Goal: Task Accomplishment & Management: Use online tool/utility

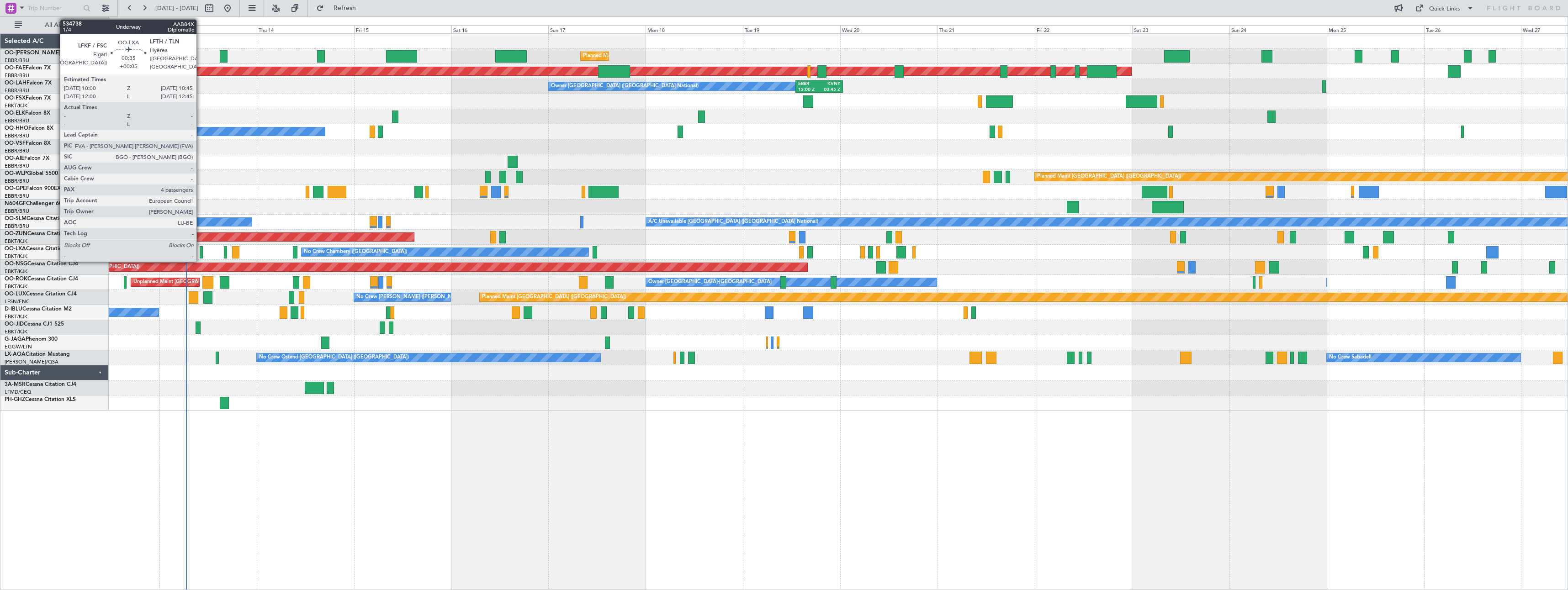
click at [201, 250] on div at bounding box center [201, 252] width 3 height 12
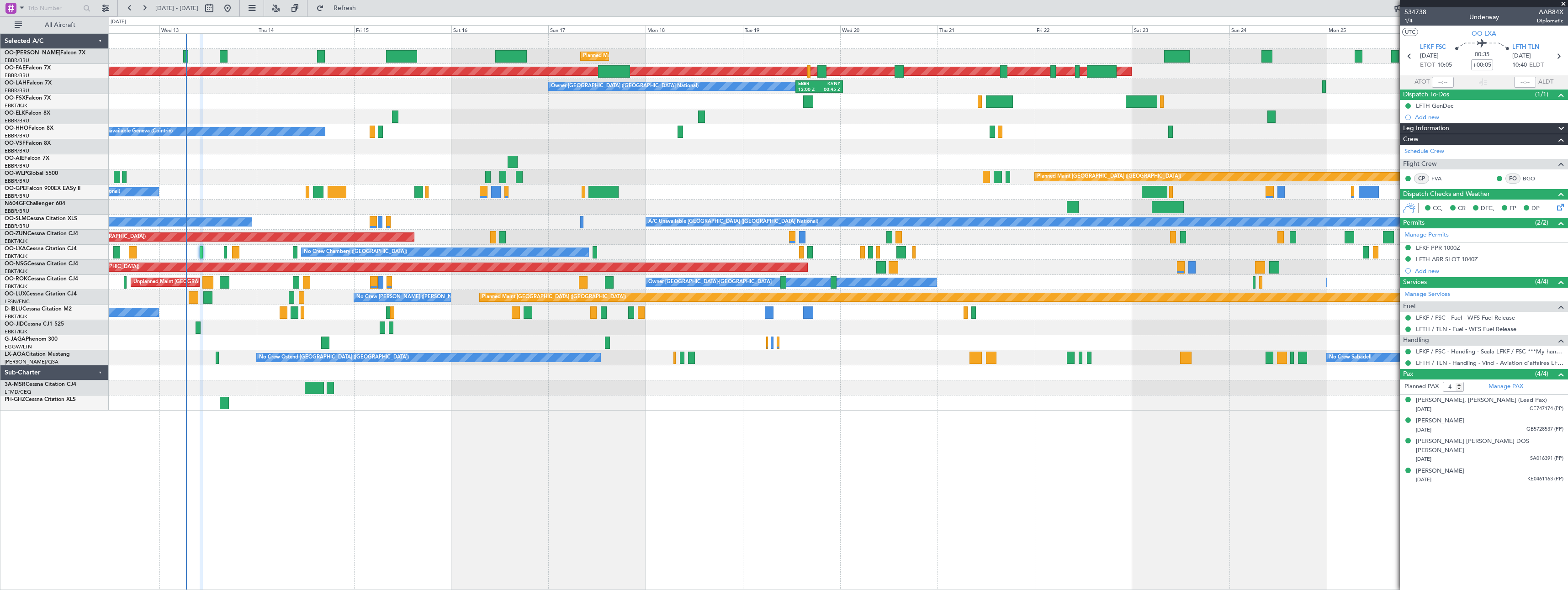
click at [1563, 2] on span at bounding box center [1563, 4] width 9 height 9
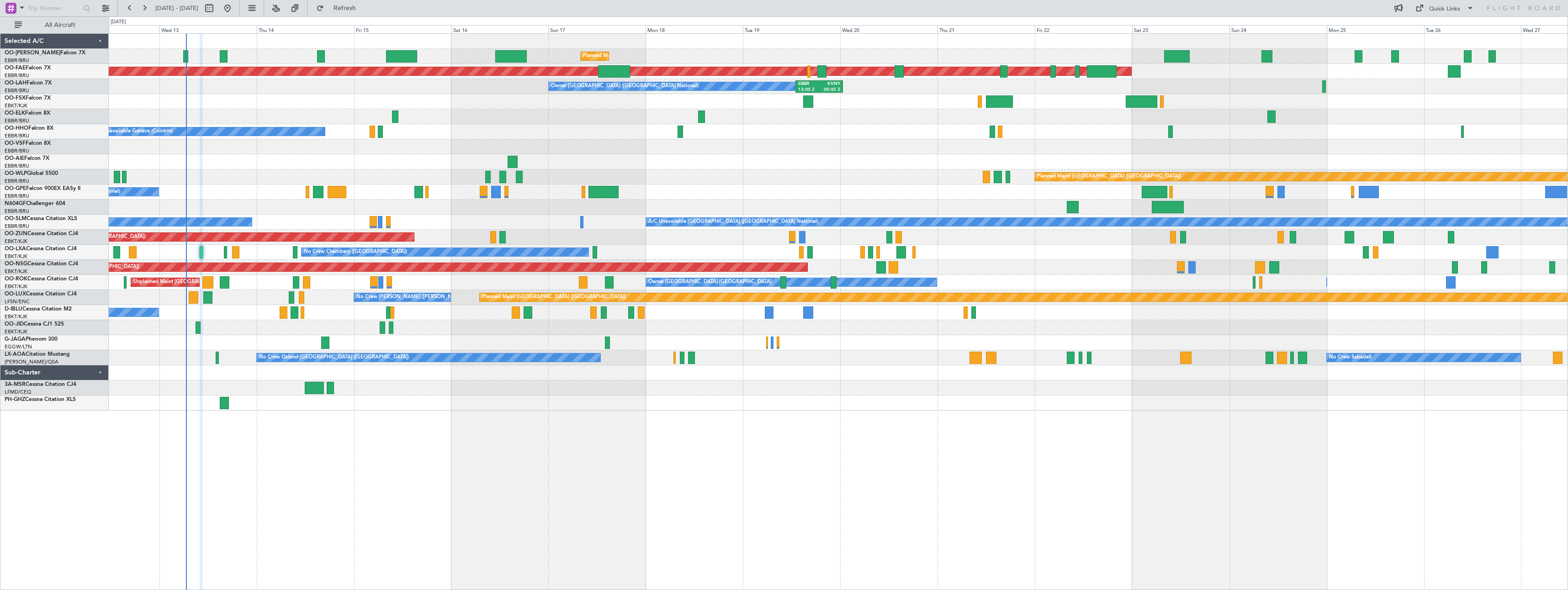
type input "0"
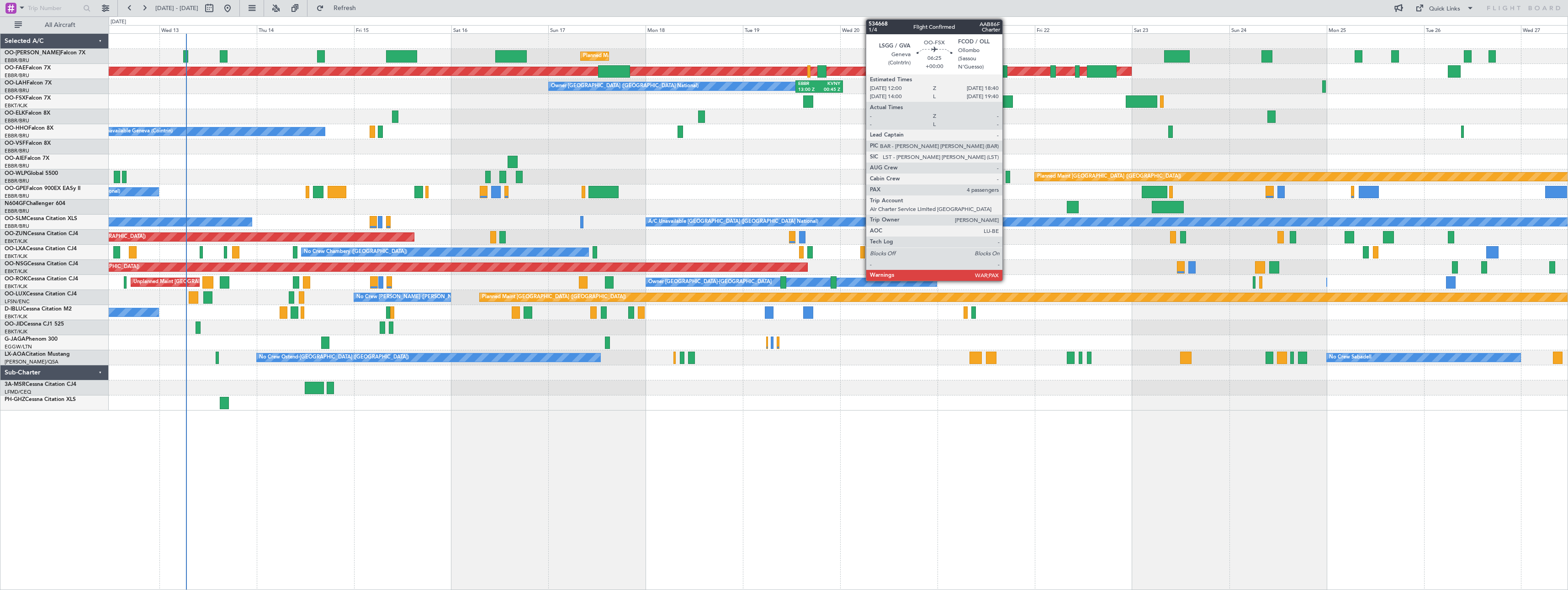
click at [1007, 103] on div at bounding box center [999, 102] width 27 height 12
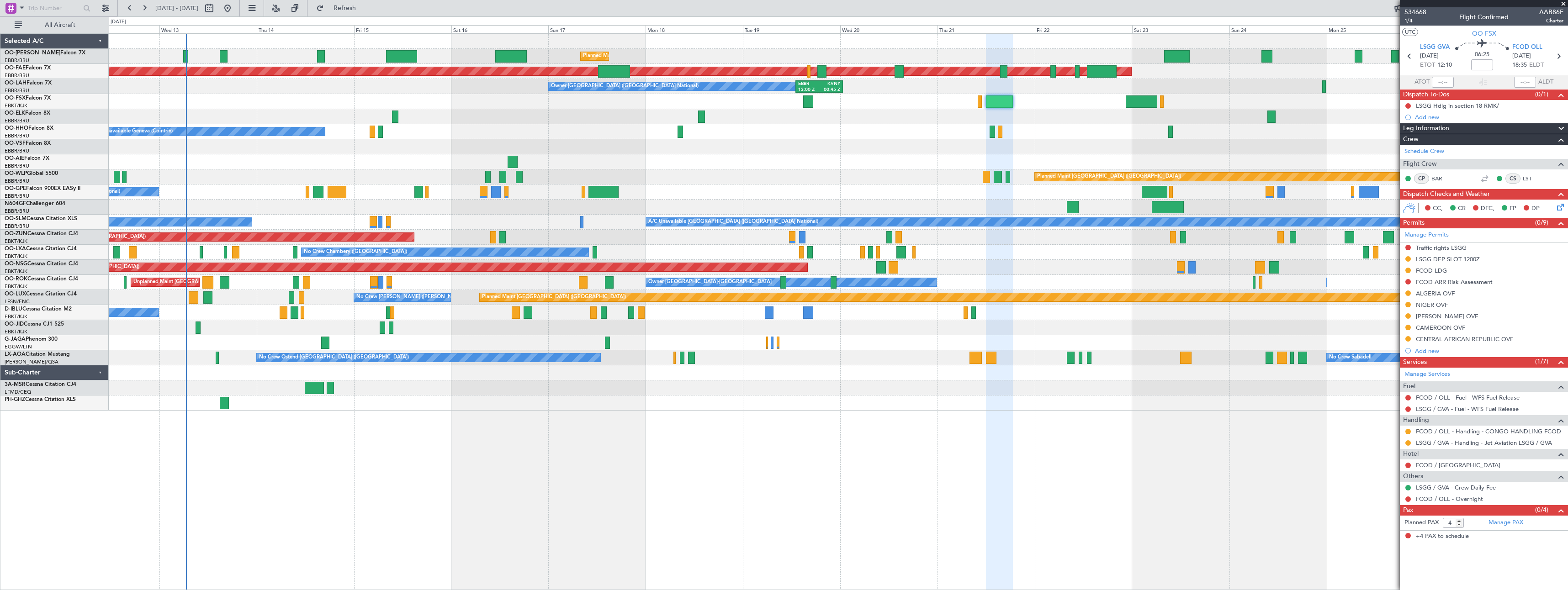
click at [1563, 4] on span at bounding box center [1563, 4] width 9 height 9
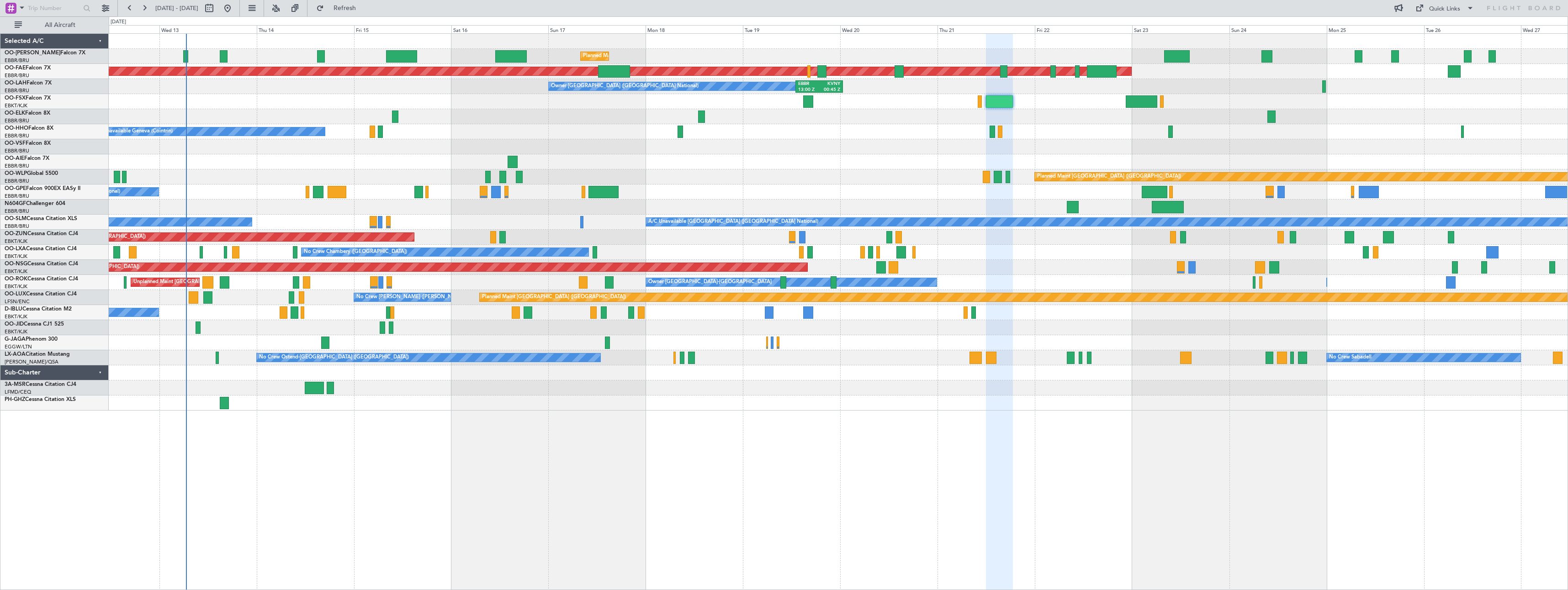
type input "0"
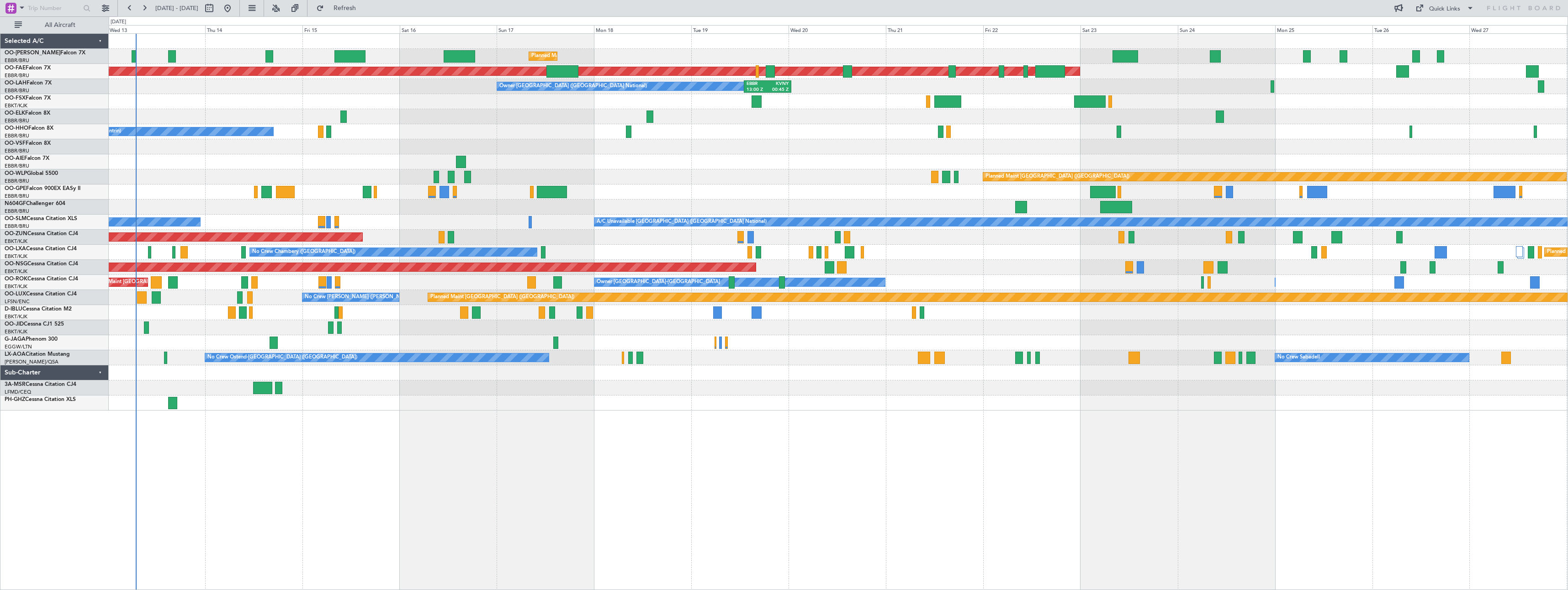
click at [534, 434] on div "Planned Maint [GEOGRAPHIC_DATA] ([GEOGRAPHIC_DATA] National) Planned Maint [GEO…" at bounding box center [838, 311] width 1459 height 557
click at [283, 13] on button at bounding box center [276, 9] width 15 height 15
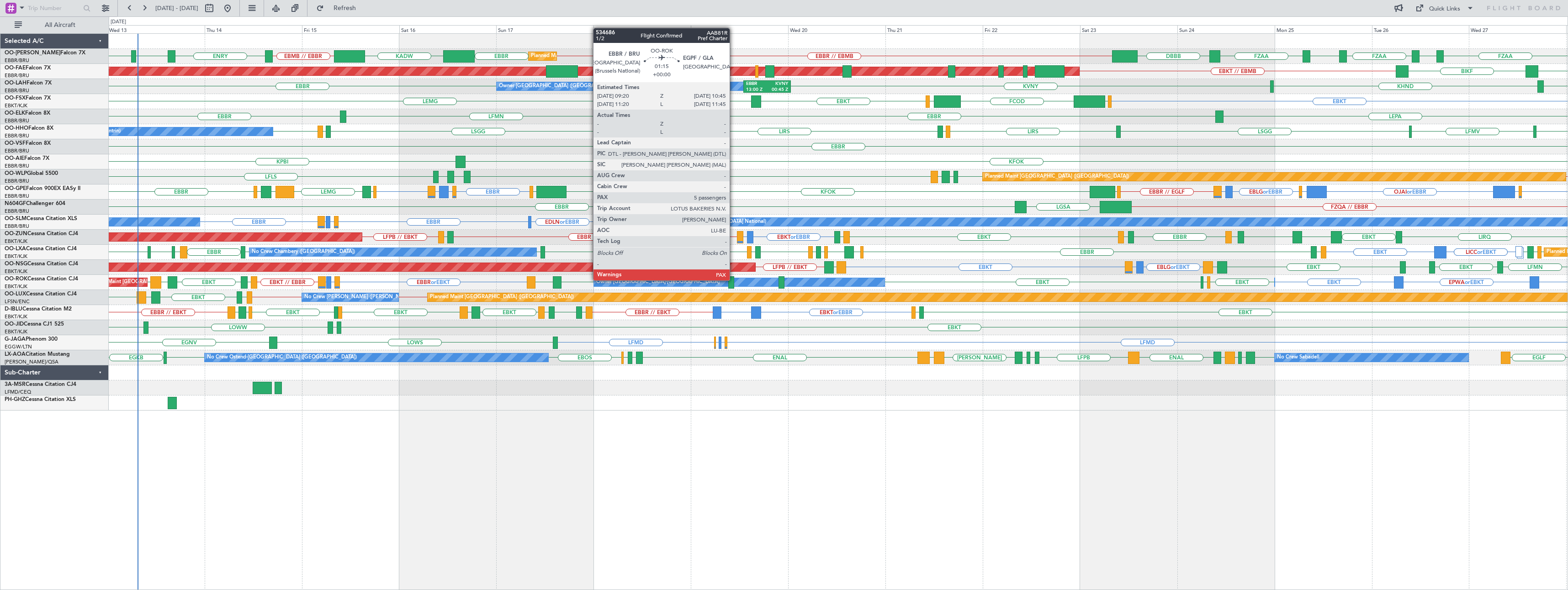
click at [733, 280] on div at bounding box center [731, 282] width 6 height 12
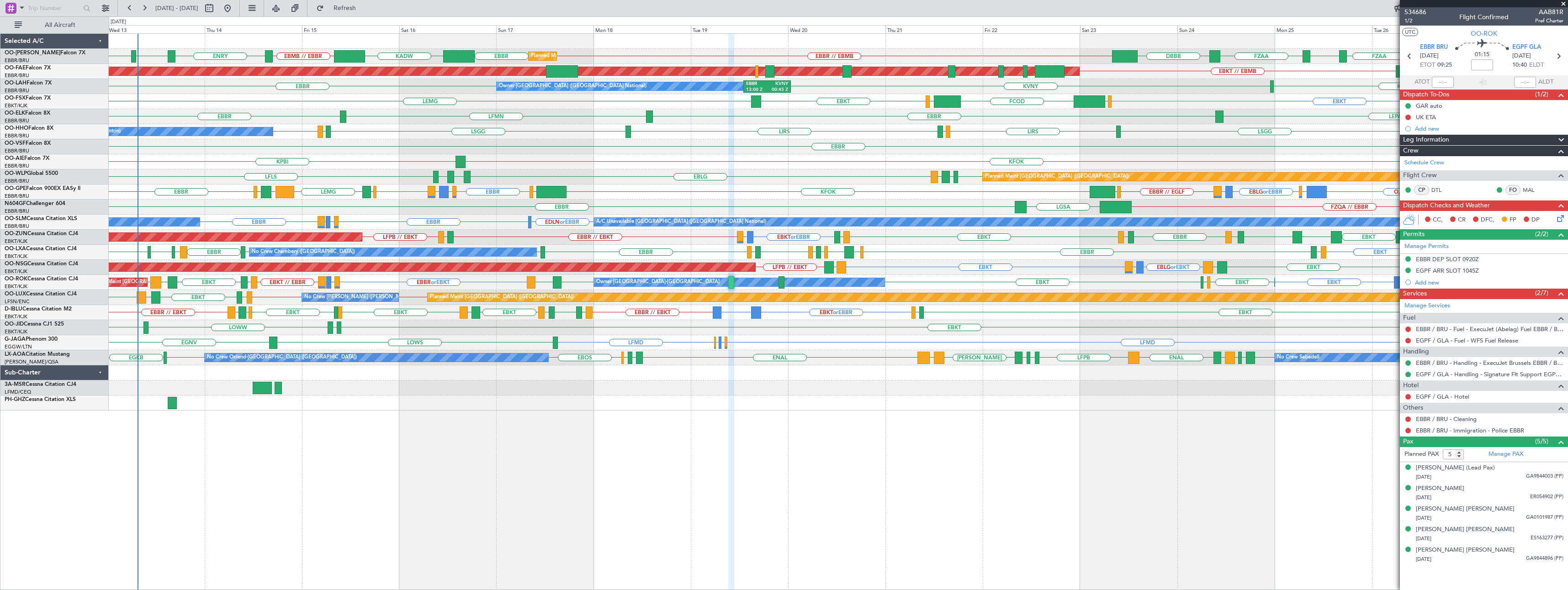
click at [1564, 5] on span at bounding box center [1563, 4] width 9 height 9
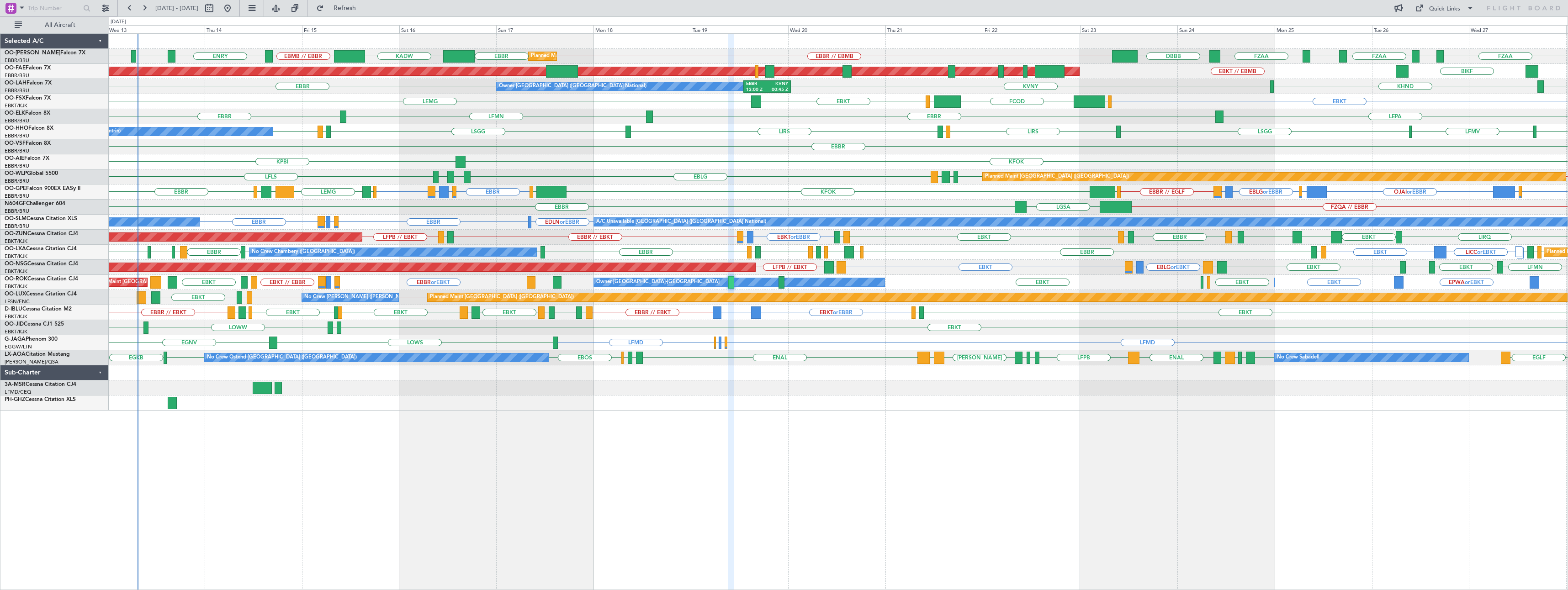
type input "0"
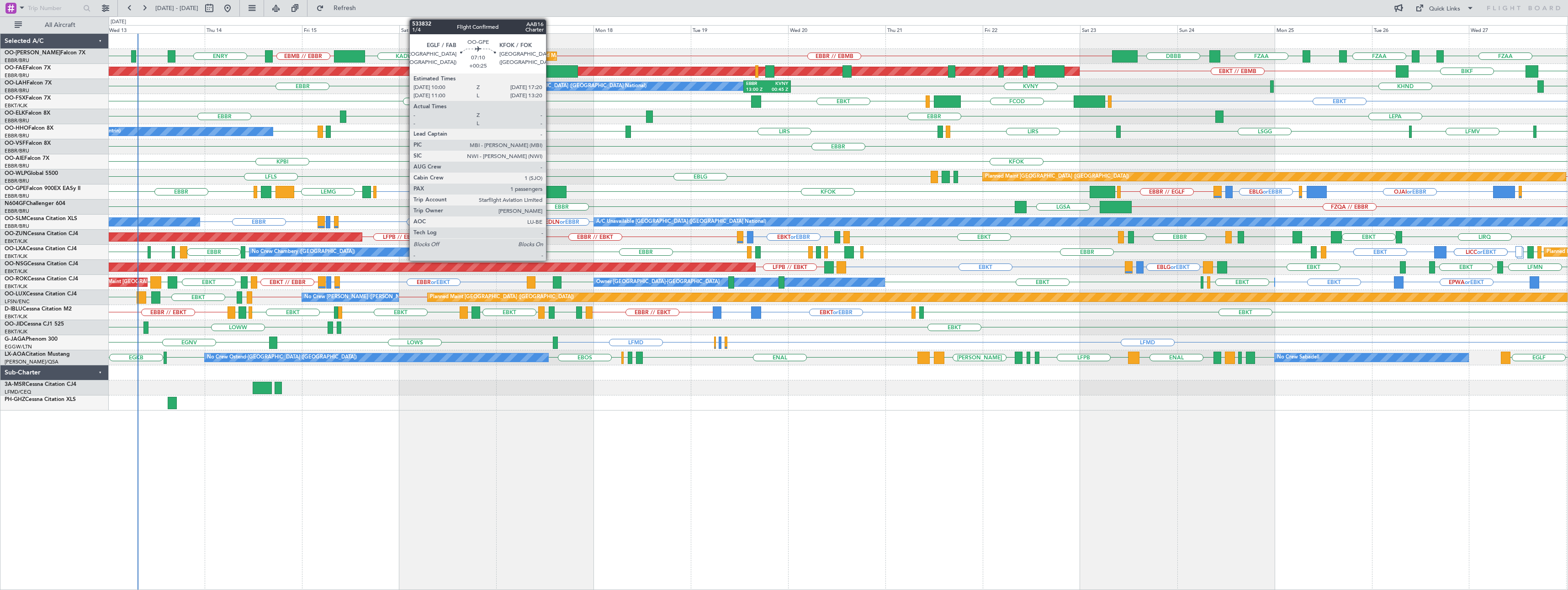
click at [550, 191] on div at bounding box center [551, 192] width 30 height 12
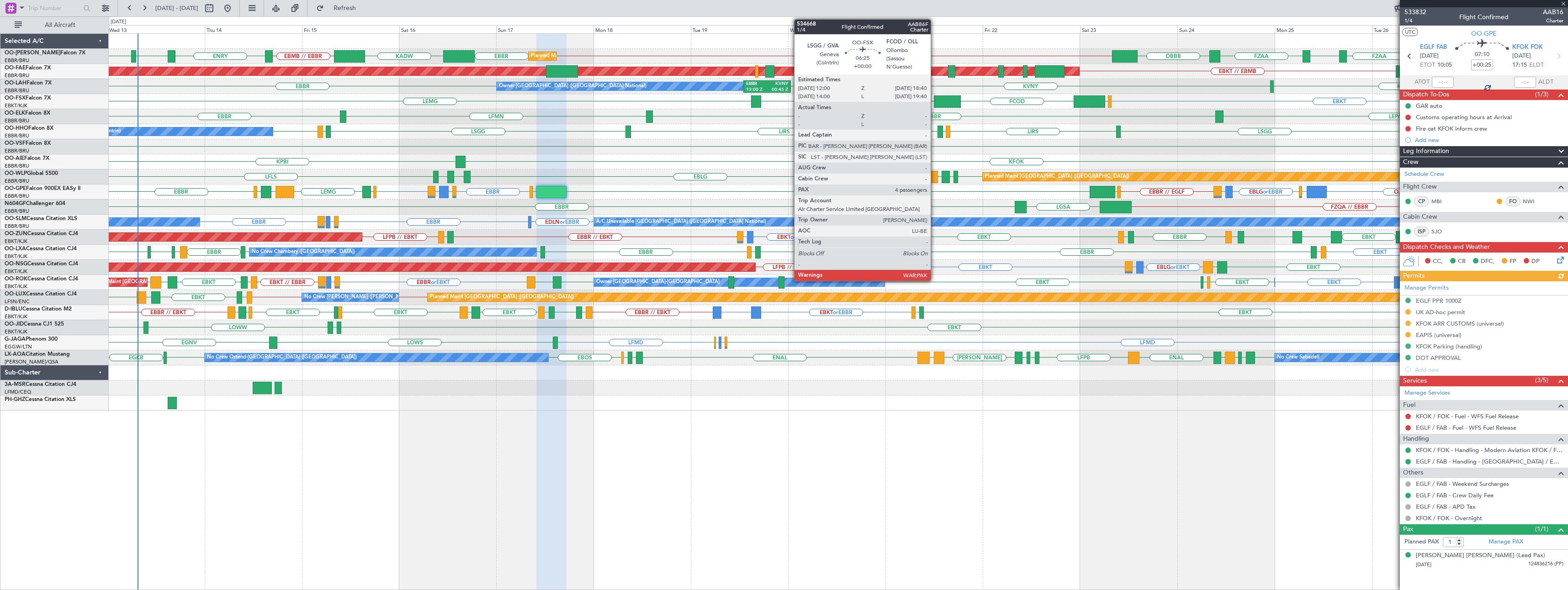
click at [935, 101] on div at bounding box center [947, 102] width 27 height 12
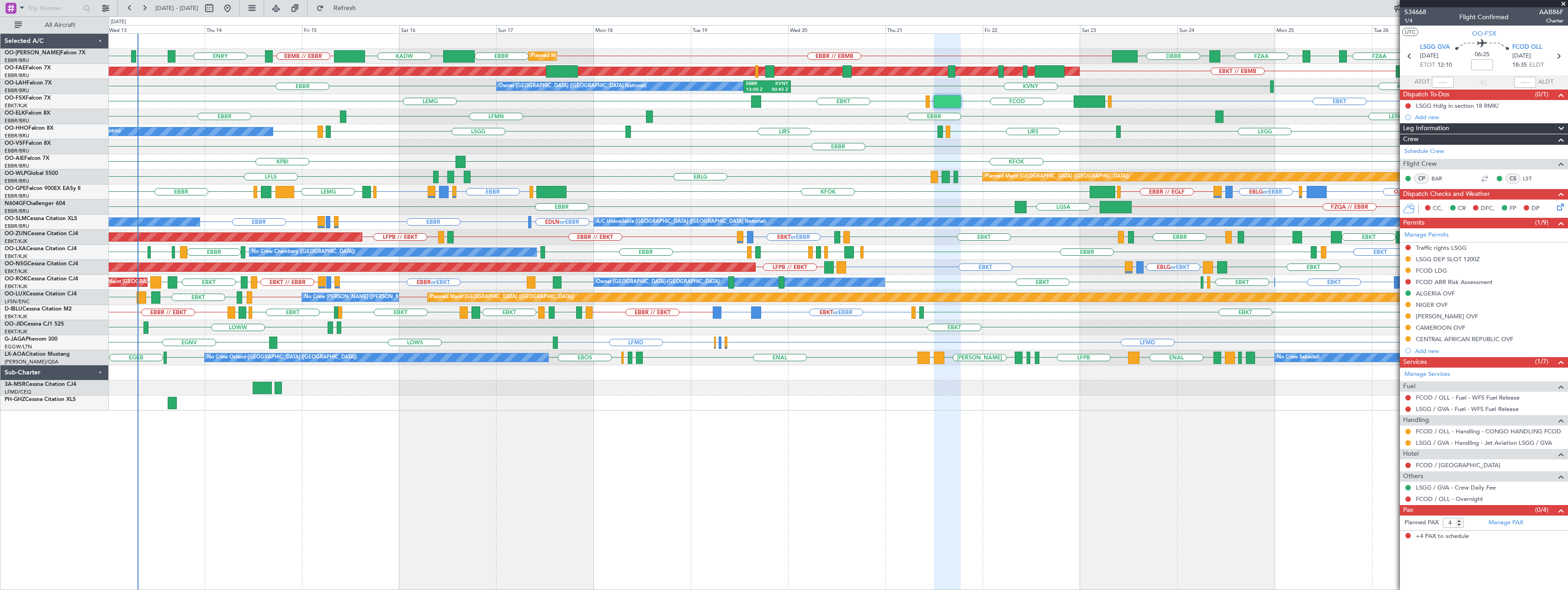
click at [1563, 4] on span at bounding box center [1563, 4] width 9 height 9
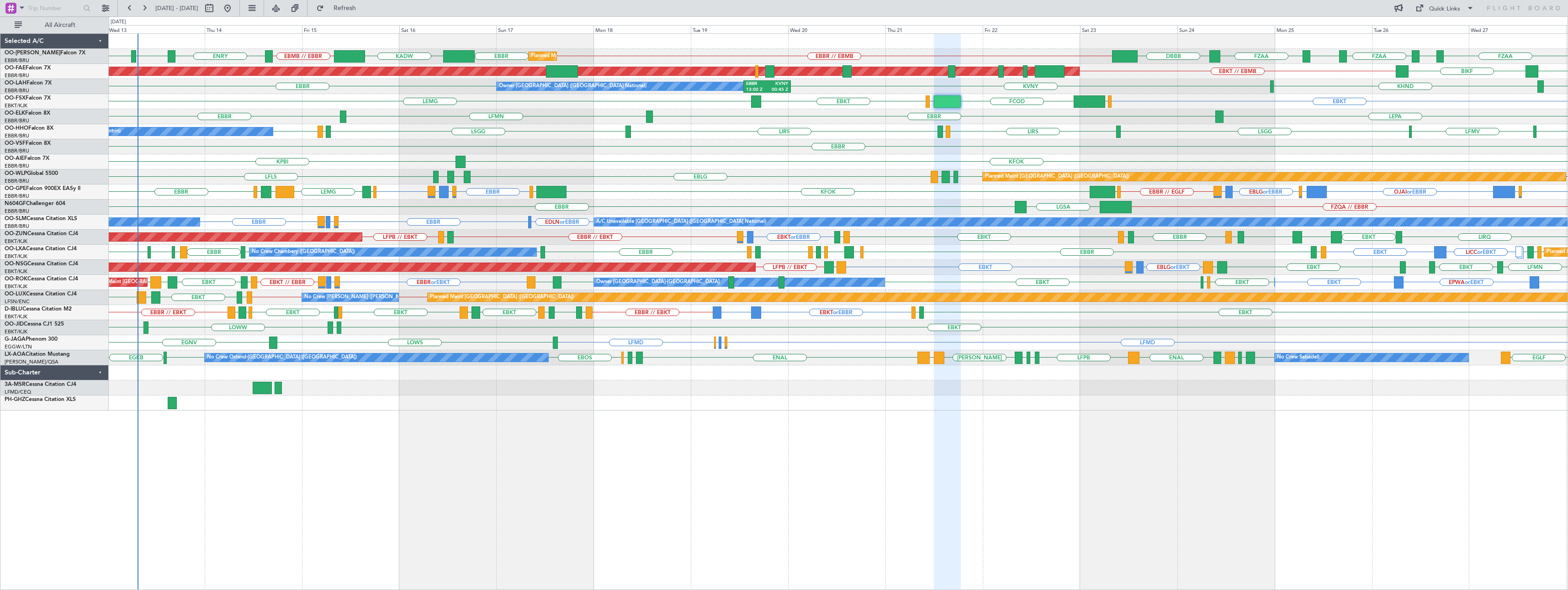
type input "0"
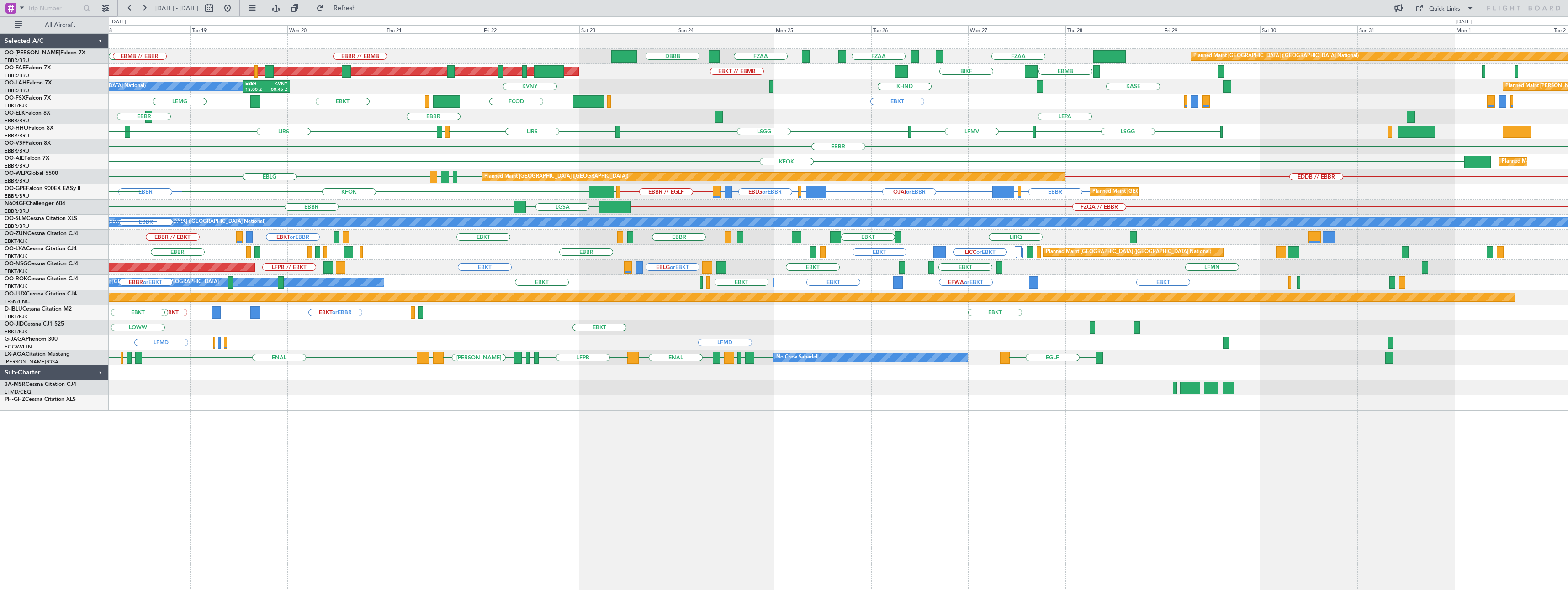
click at [902, 184] on div "FZAA FZOA FZAA FZIC FZAA EBBR // EBMB DBBB Planned Maint [GEOGRAPHIC_DATA] ([GE…" at bounding box center [838, 222] width 1459 height 377
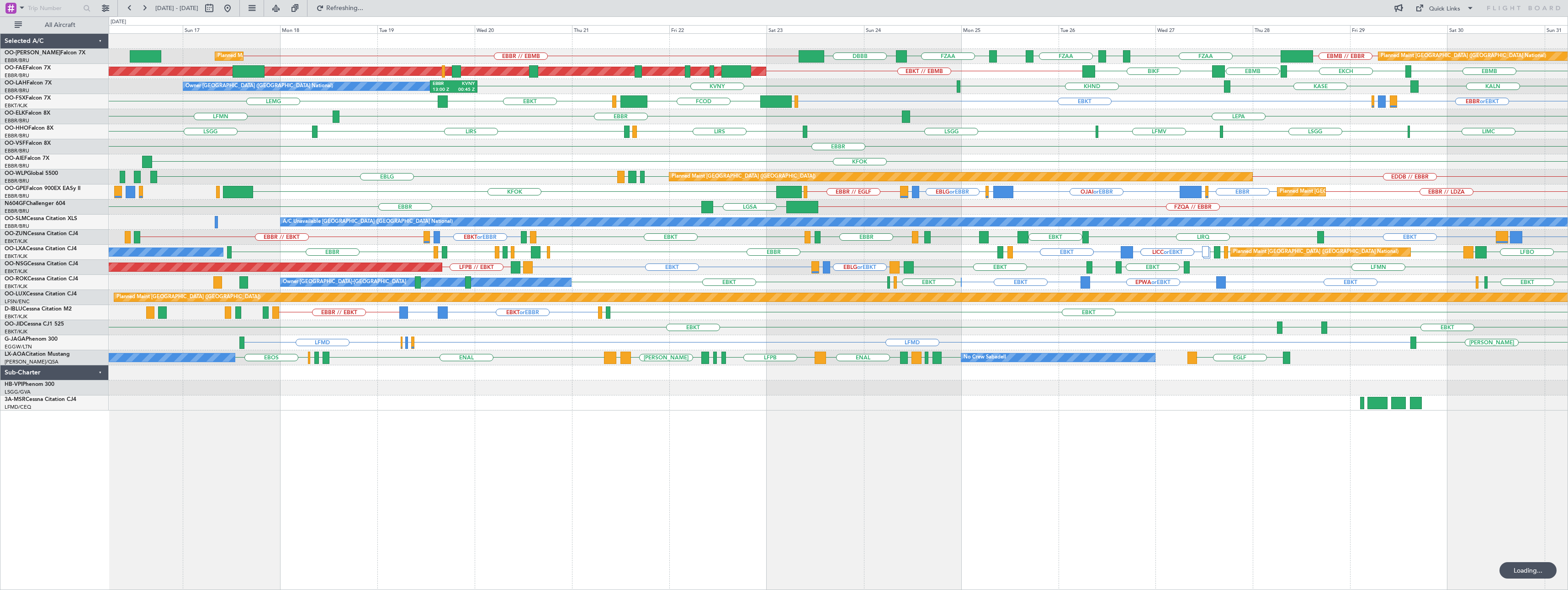
click at [1094, 200] on div "FZQA // EBBR [GEOGRAPHIC_DATA] [GEOGRAPHIC_DATA]" at bounding box center [838, 207] width 1459 height 15
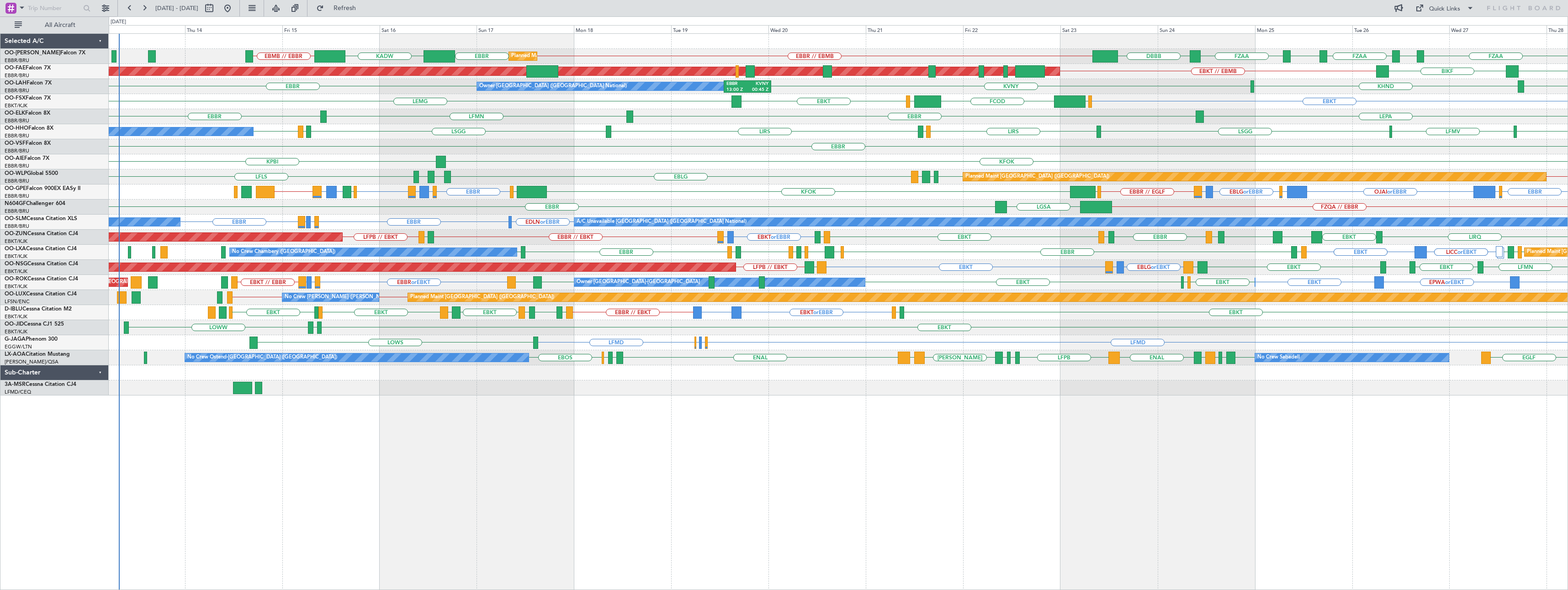
click at [670, 206] on div "FZQA // EBBR [GEOGRAPHIC_DATA] [GEOGRAPHIC_DATA]" at bounding box center [838, 207] width 1459 height 15
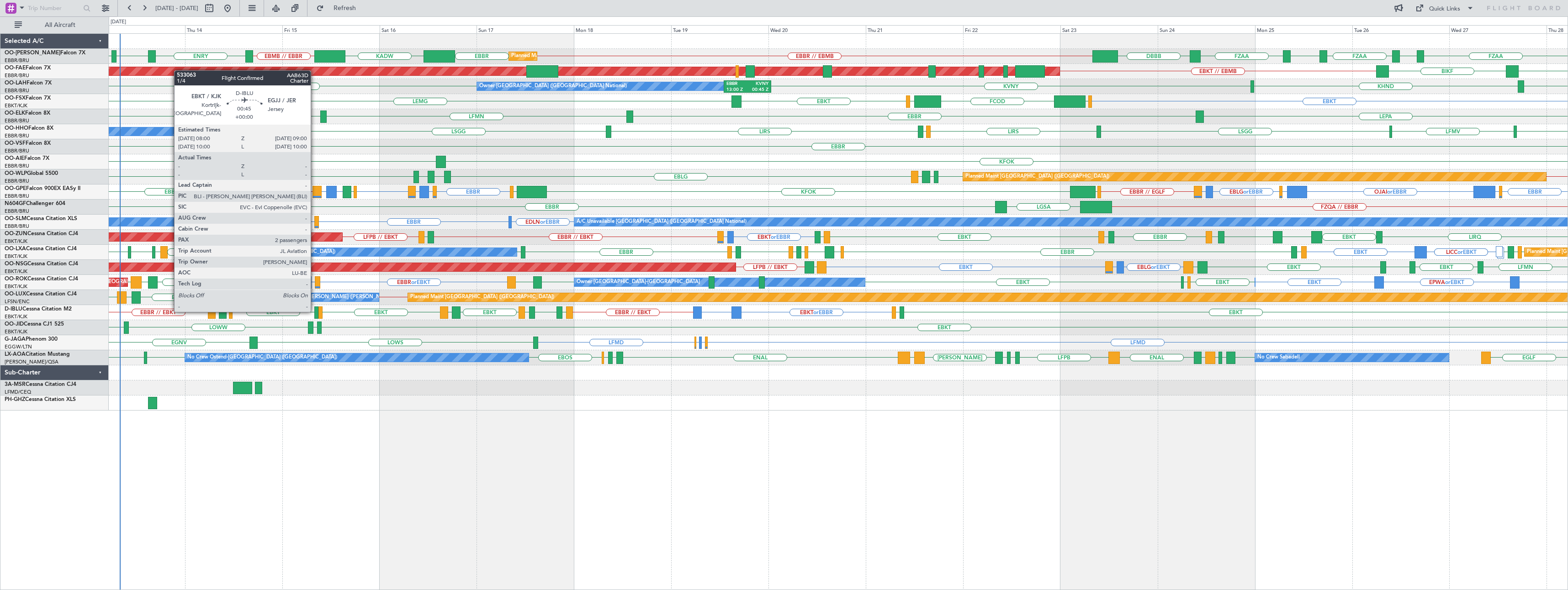
click at [315, 311] on div at bounding box center [316, 313] width 4 height 12
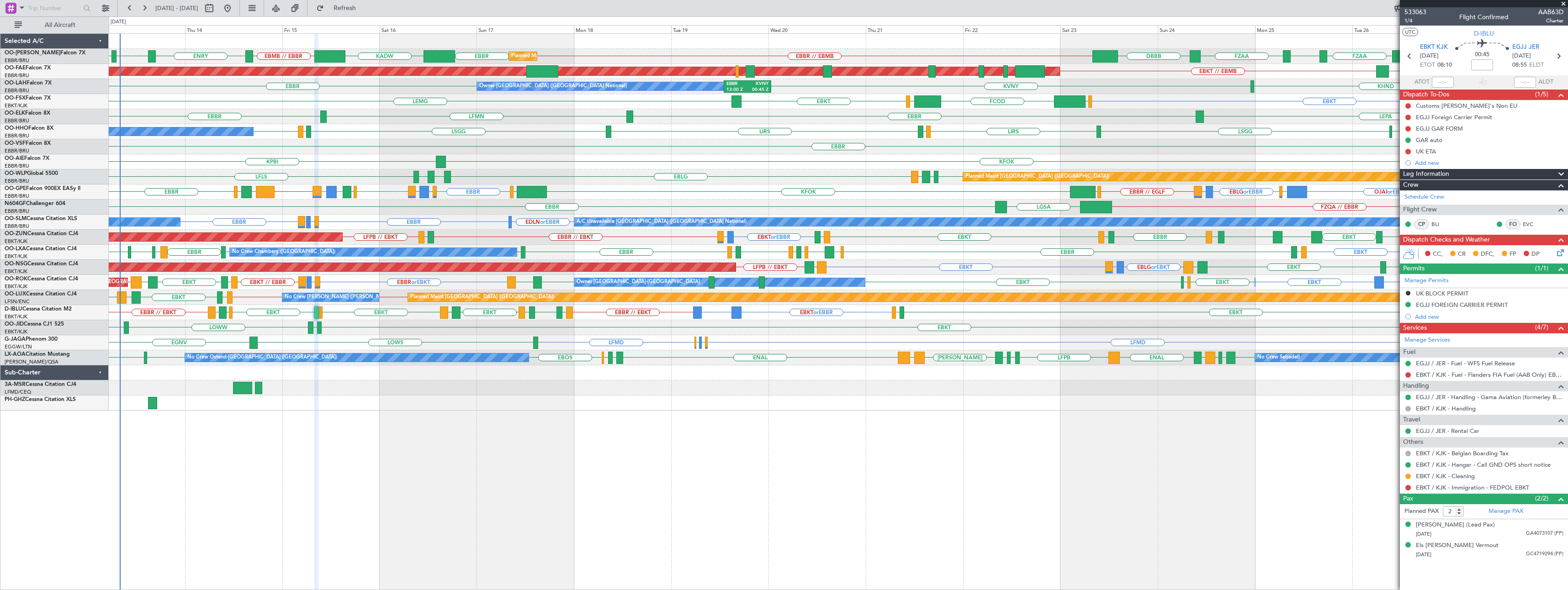
click at [1563, 5] on span at bounding box center [1563, 4] width 9 height 9
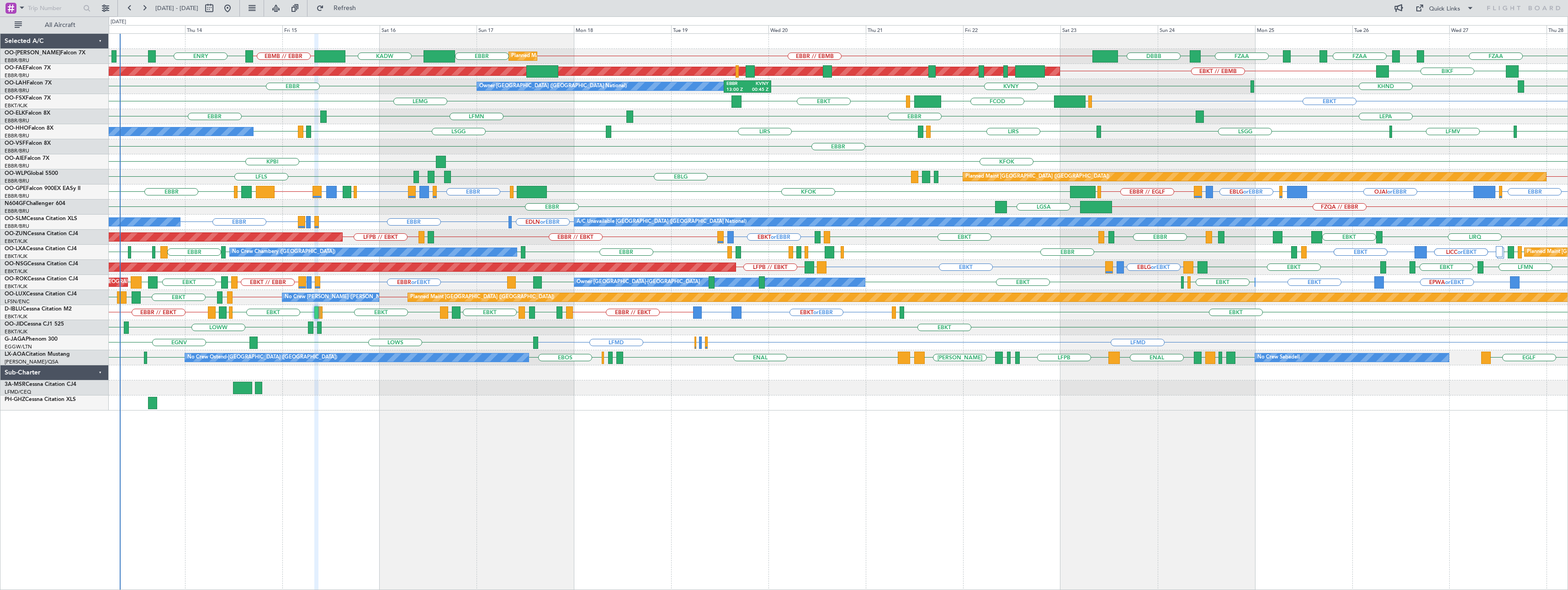
type input "0"
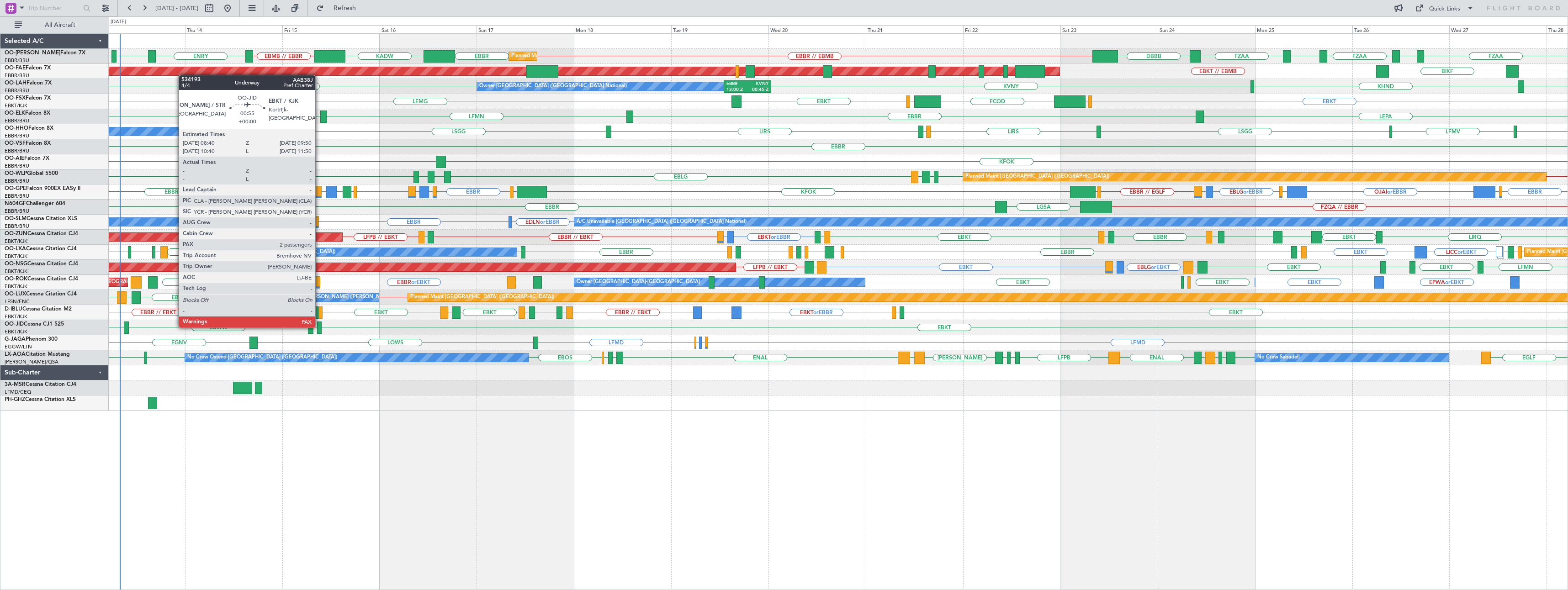
click at [320, 327] on div at bounding box center [320, 327] width 5 height 12
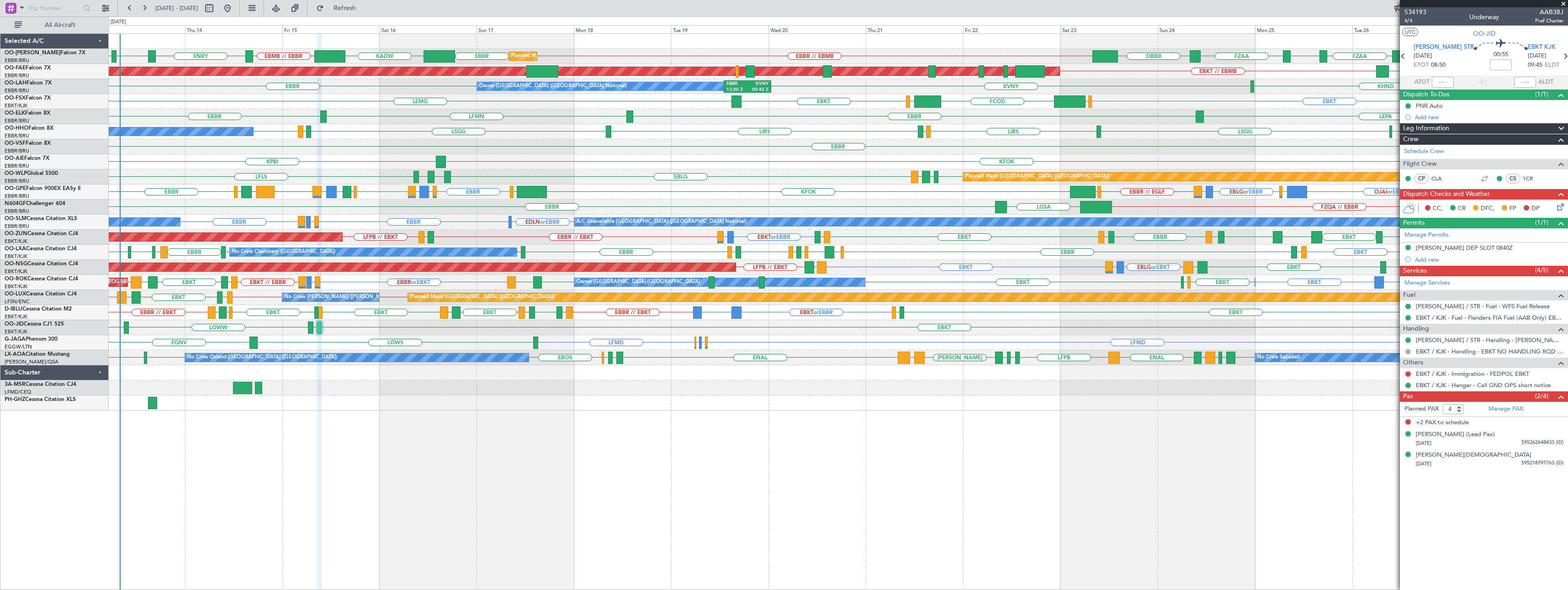
click at [1563, 3] on span at bounding box center [1563, 4] width 9 height 9
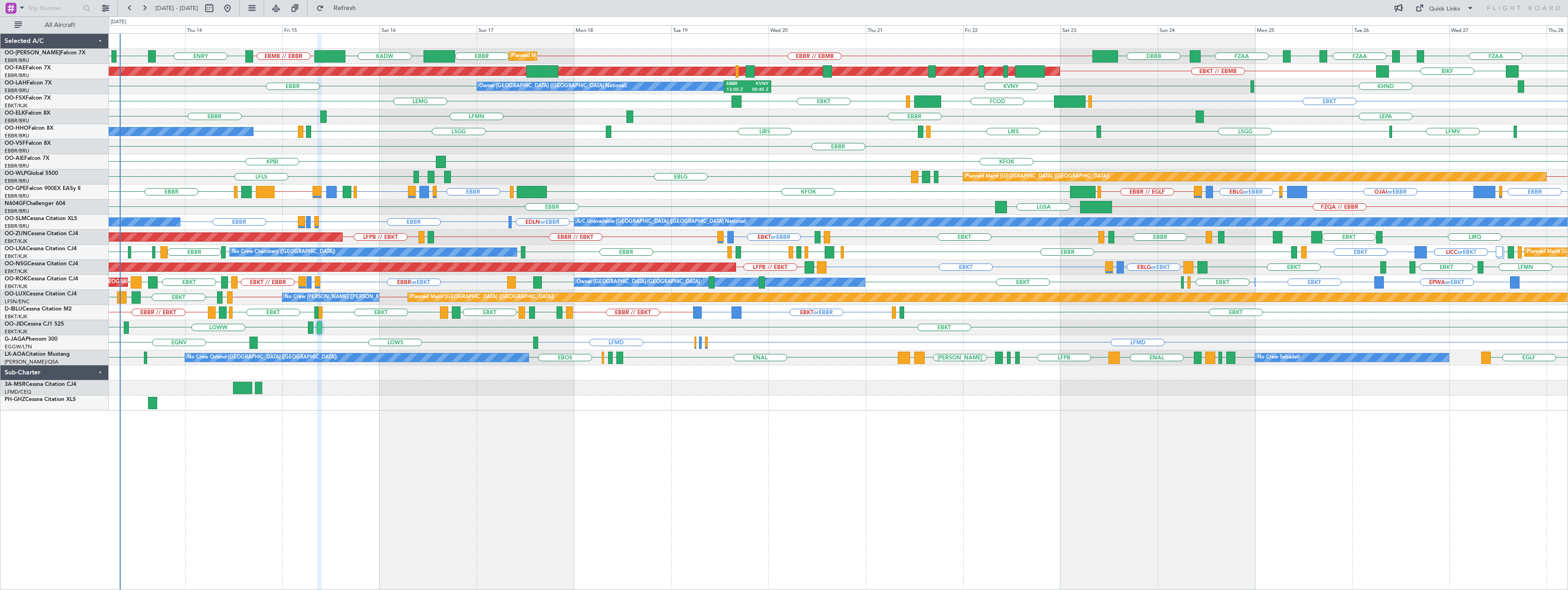
type input "0"
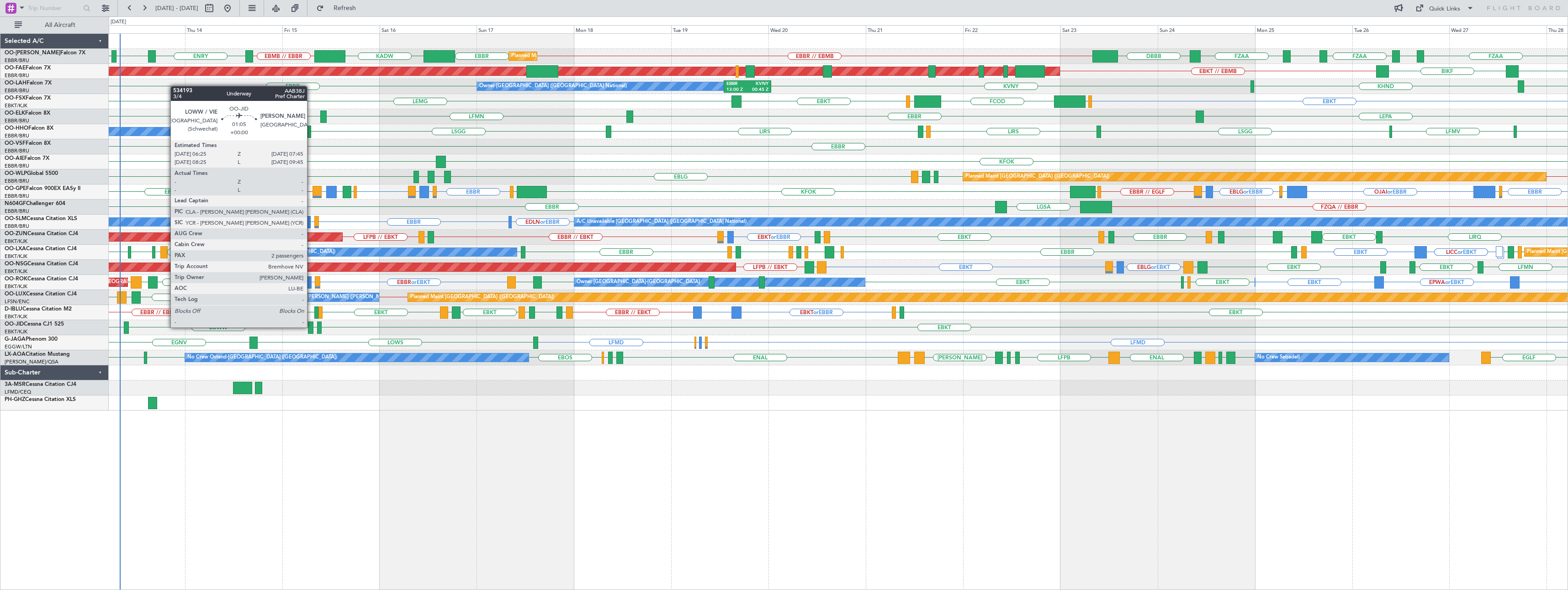
click at [311, 327] on div at bounding box center [310, 327] width 5 height 12
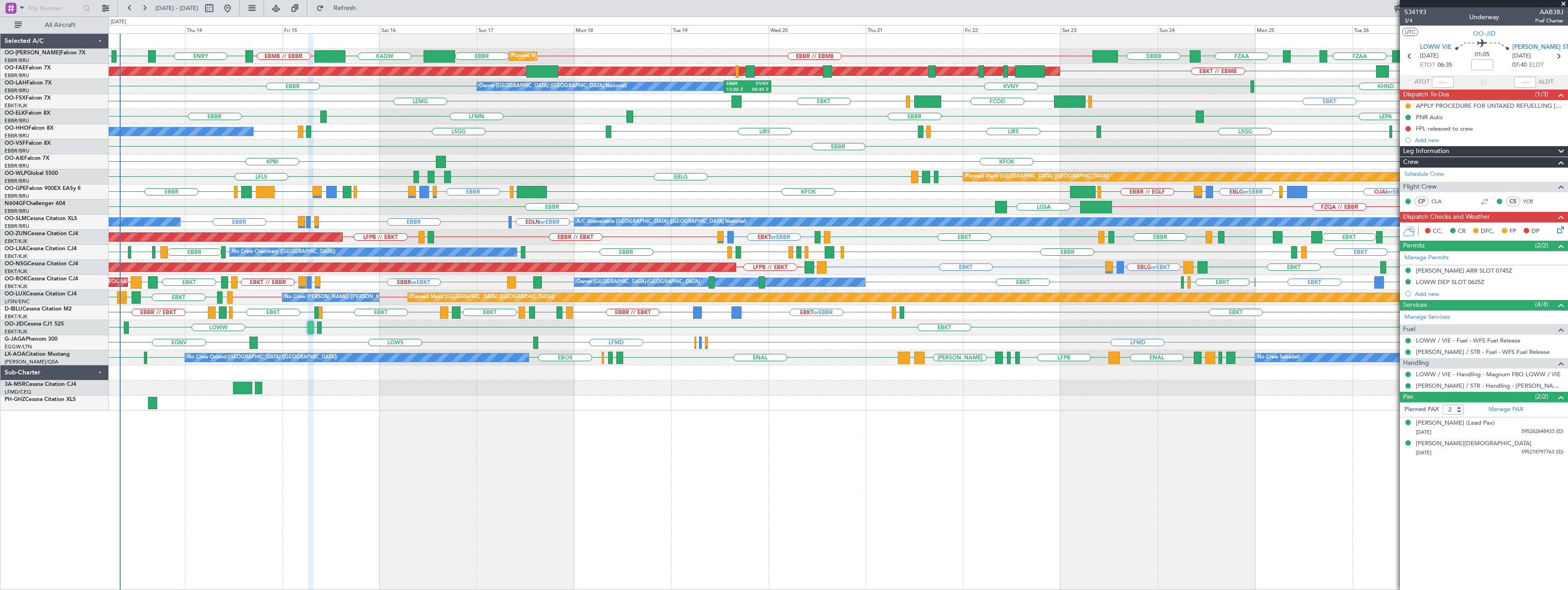
click at [1563, 2] on span at bounding box center [1563, 4] width 9 height 9
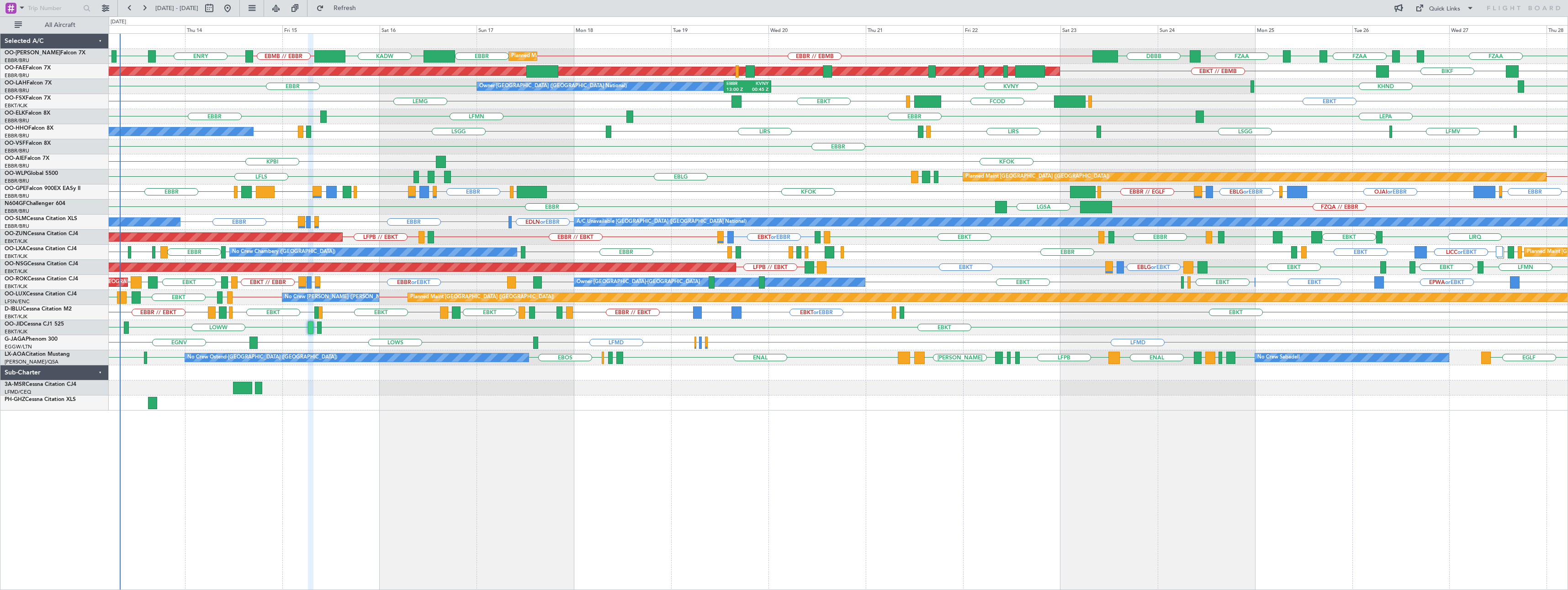
type input "0"
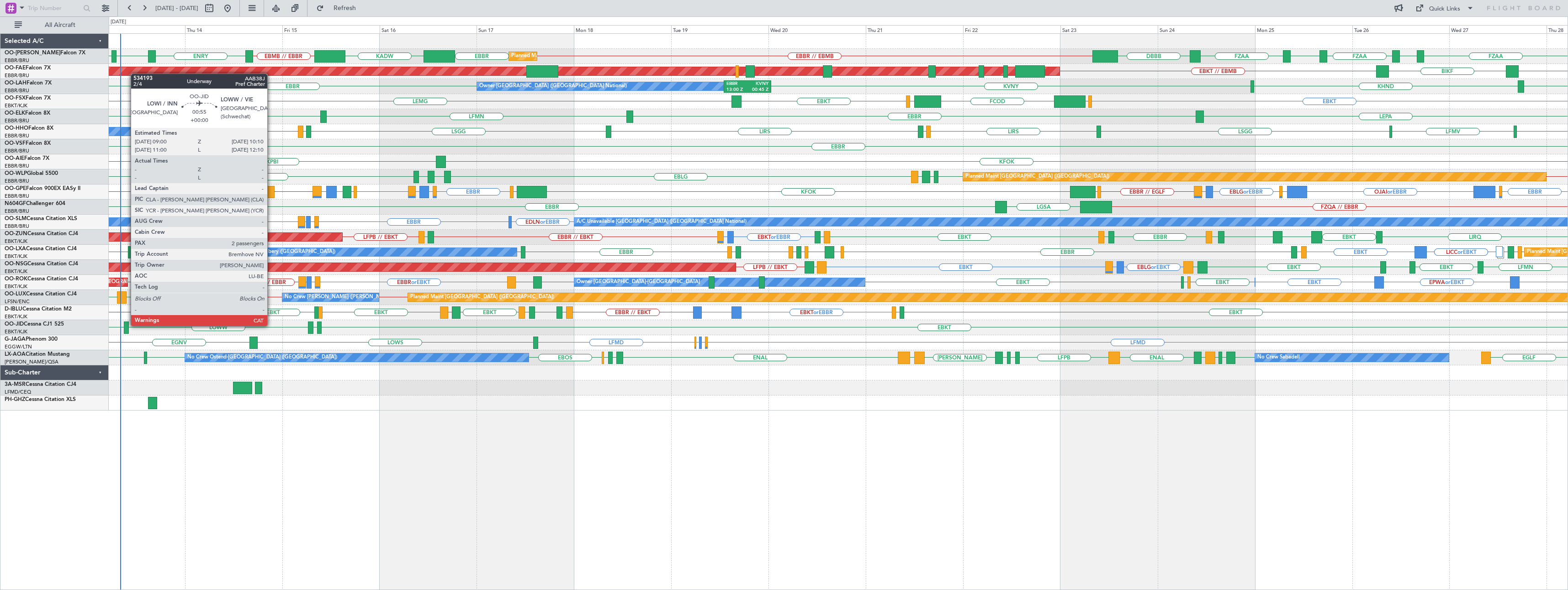
click at [126, 325] on div at bounding box center [126, 327] width 5 height 12
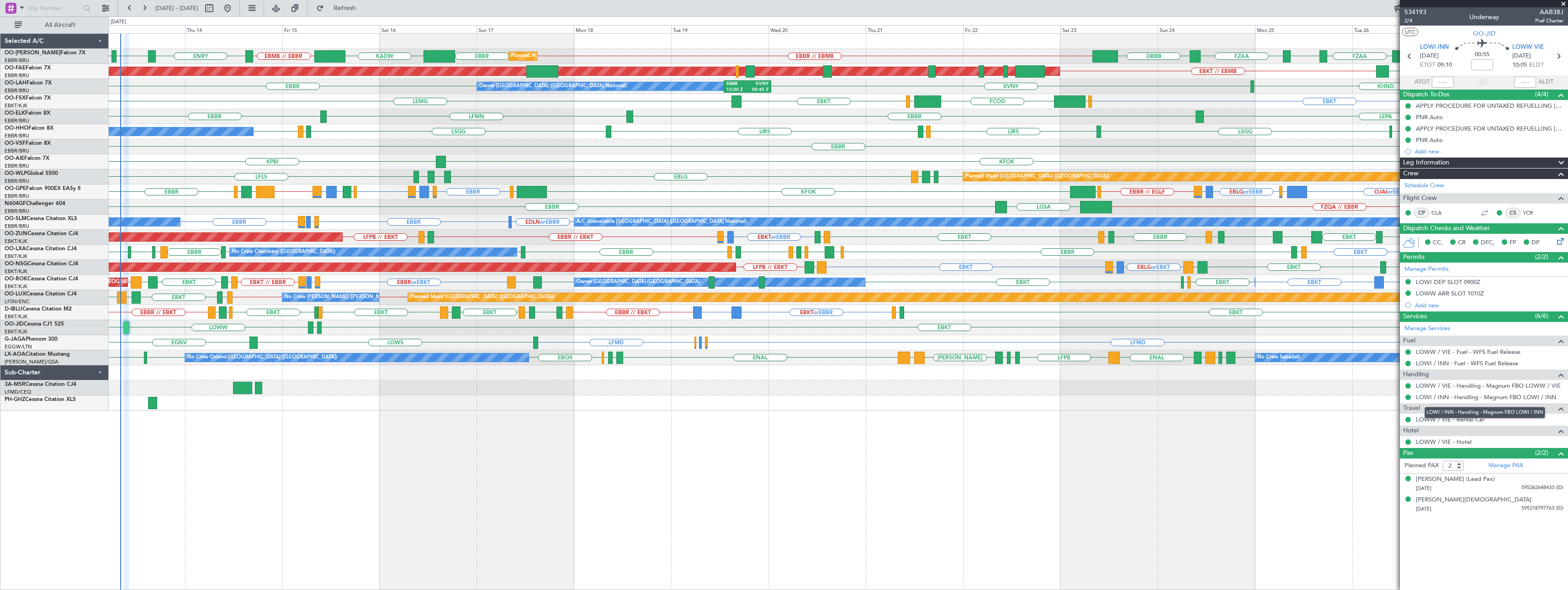
click at [1474, 419] on mat-tooltip-component "LOWI / INN - Handling - Magnum FBO LOWI / INN" at bounding box center [1485, 412] width 133 height 24
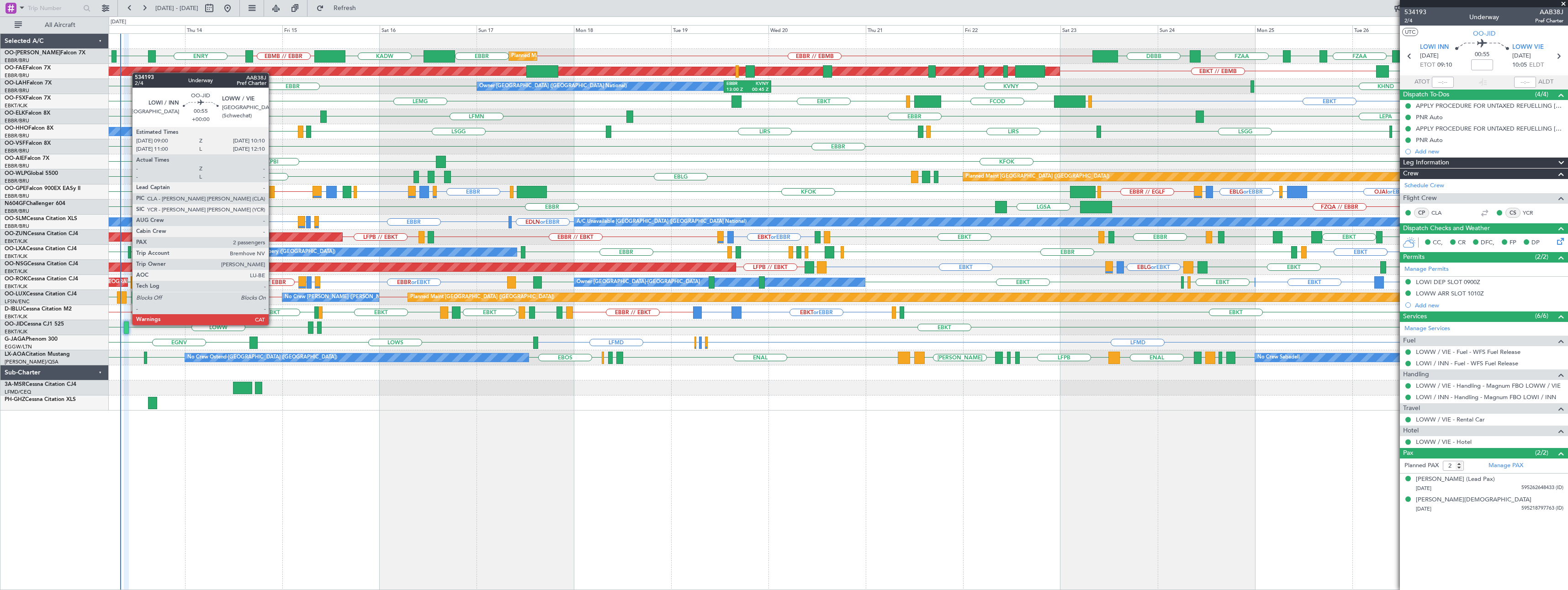
click at [127, 324] on div at bounding box center [126, 327] width 5 height 12
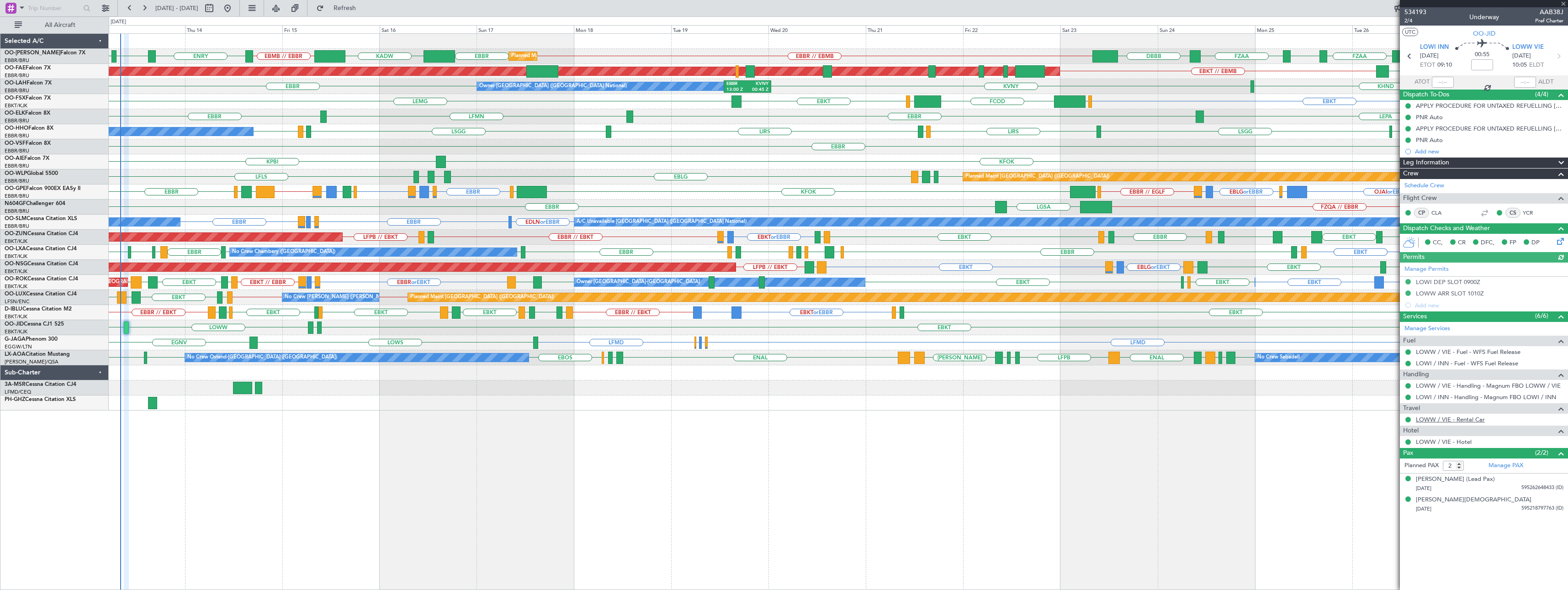
click at [1466, 420] on link "LOWW / VIE - Rental Car" at bounding box center [1450, 419] width 69 height 8
click at [1564, 5] on span at bounding box center [1563, 4] width 9 height 9
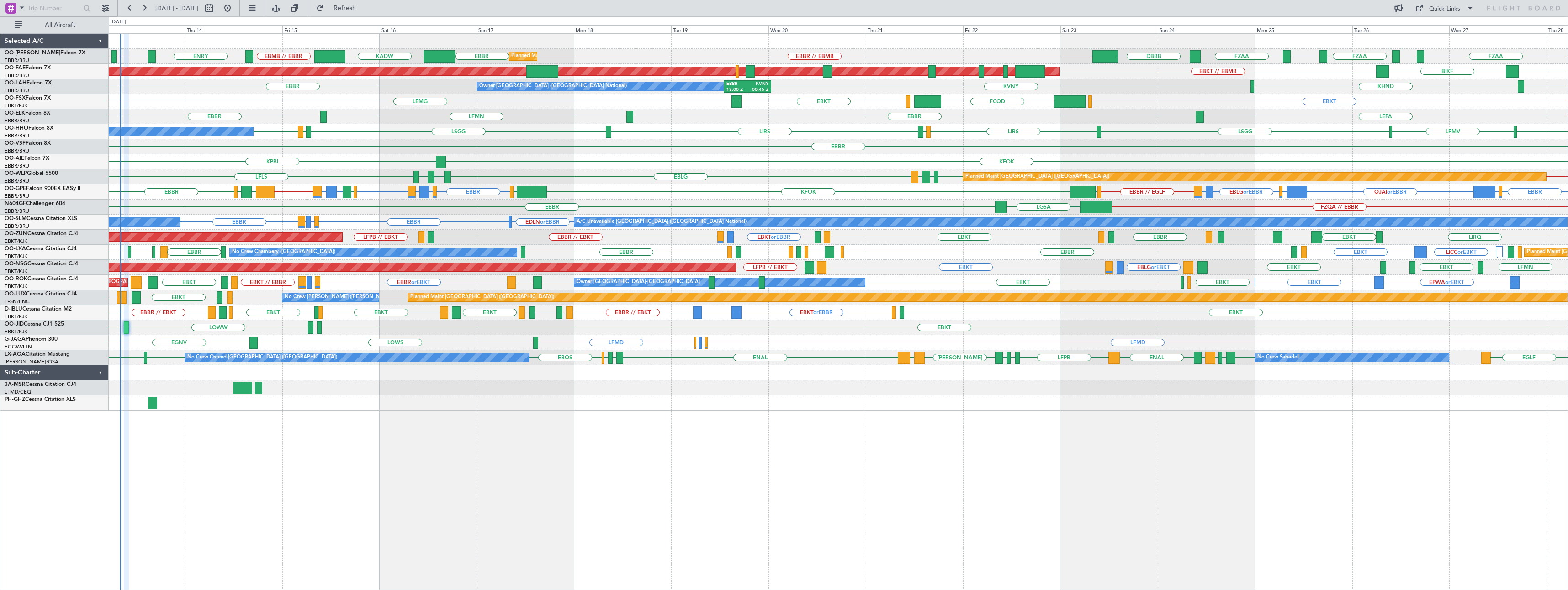
type input "0"
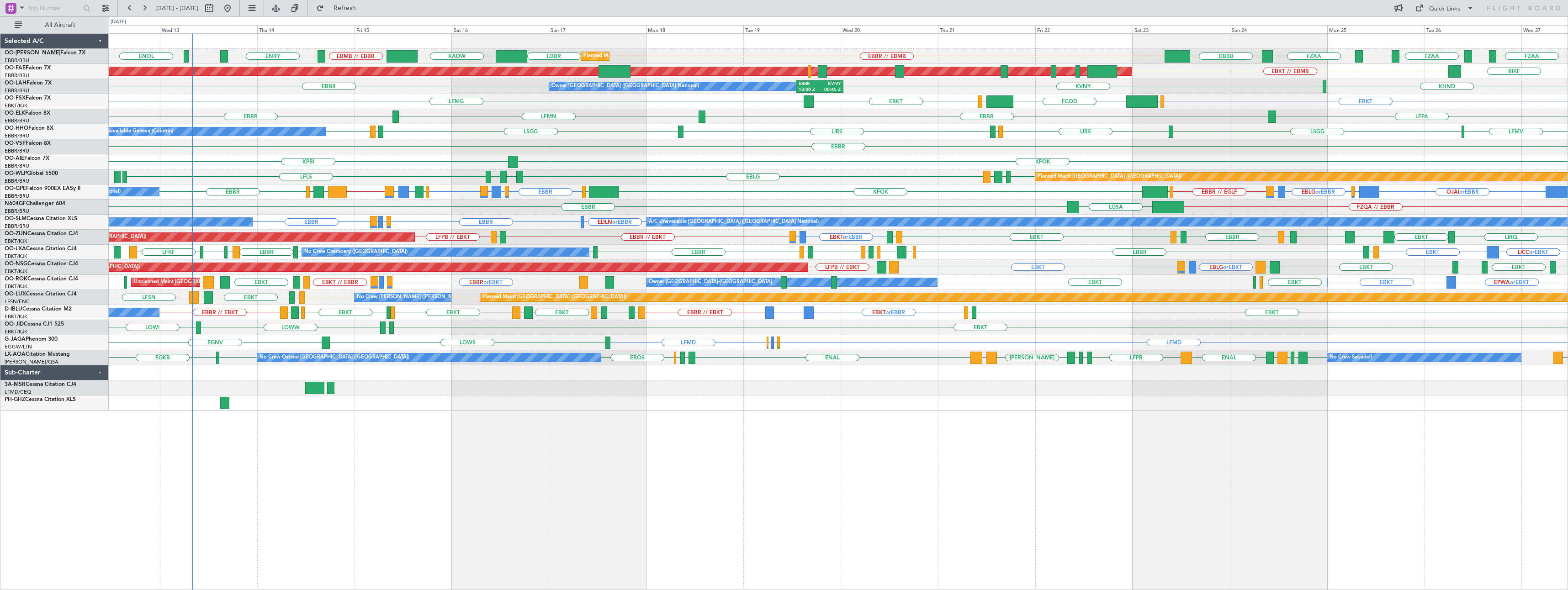
click at [314, 450] on div "EBMB // EBBR ENRY ENEV ENOL FZAA FZOA FZAA FZIC FZAA DBBB EBBR // EBMB EBBR KAD…" at bounding box center [838, 311] width 1459 height 557
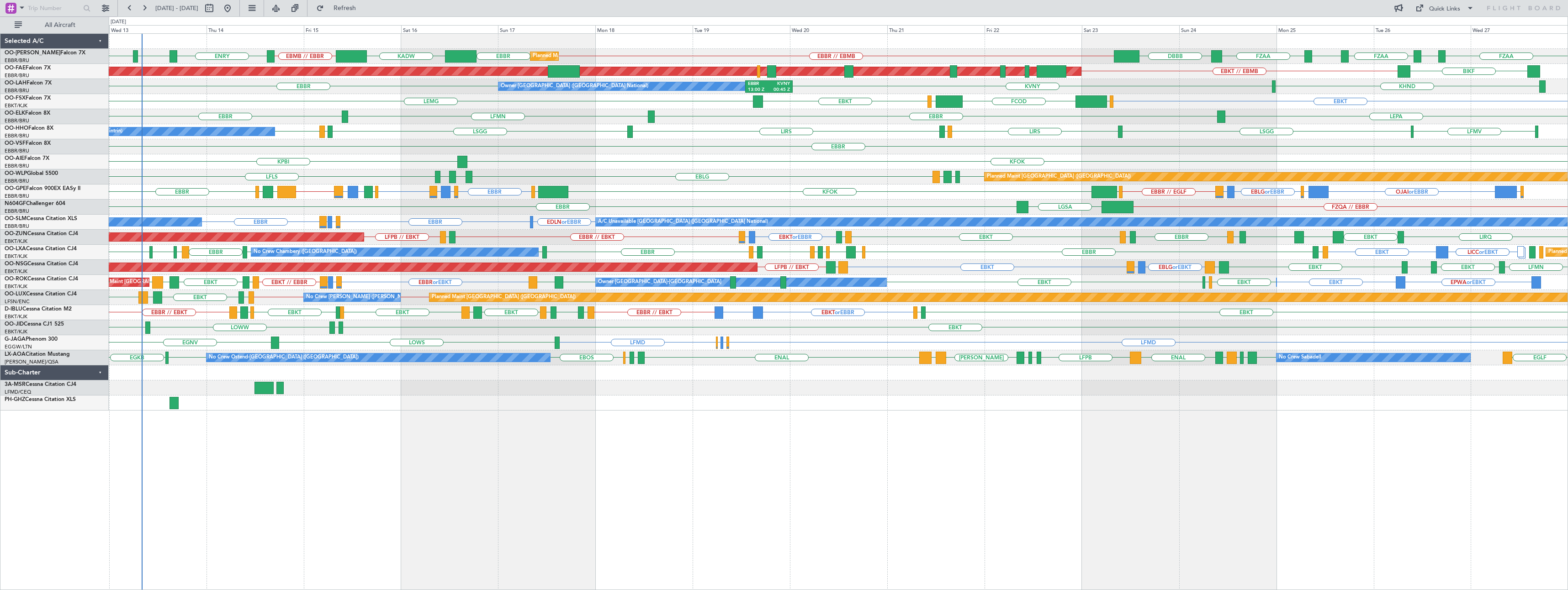
click at [254, 446] on div "Planned Maint Brussels (Brussels National) EBMB // EBBR ENRY ENEV ENOL FZAA FZO…" at bounding box center [838, 311] width 1459 height 557
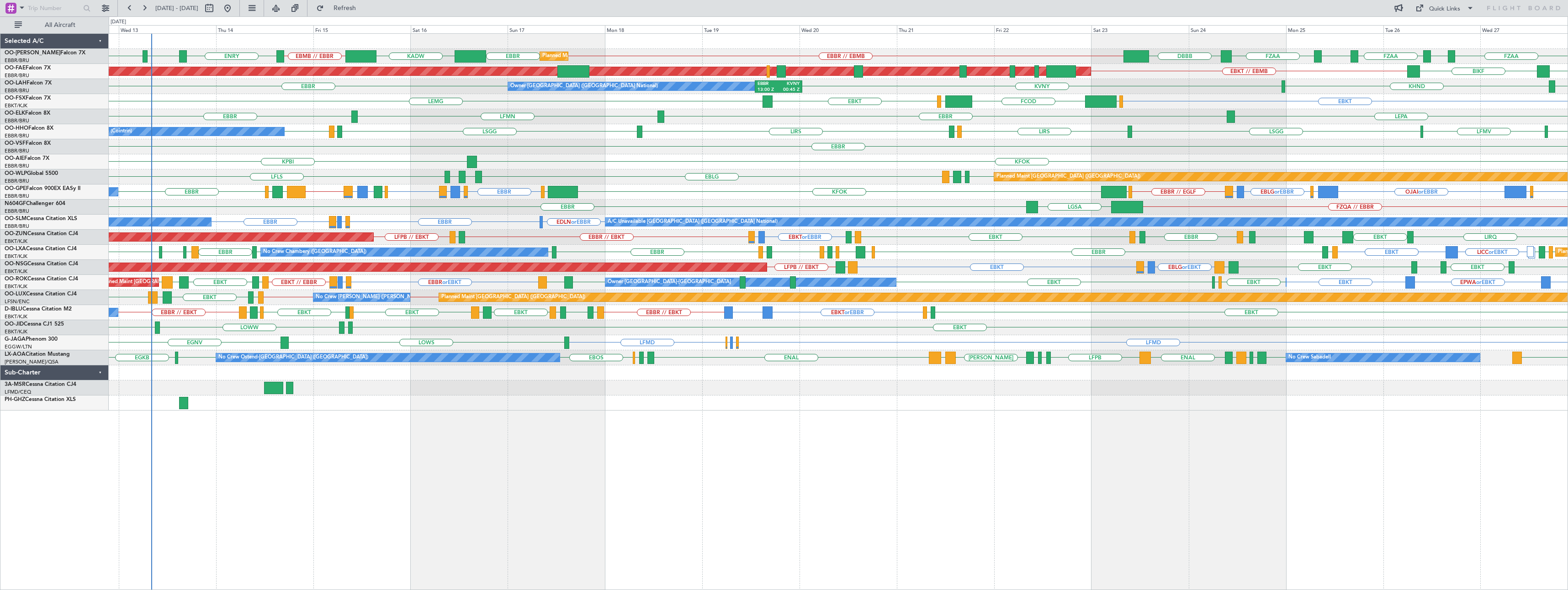
click at [856, 190] on div "Planned Maint Brussels (Brussels National) EBMB // EBBR ENRY ENEV ENOL FZAA FZO…" at bounding box center [838, 222] width 1459 height 377
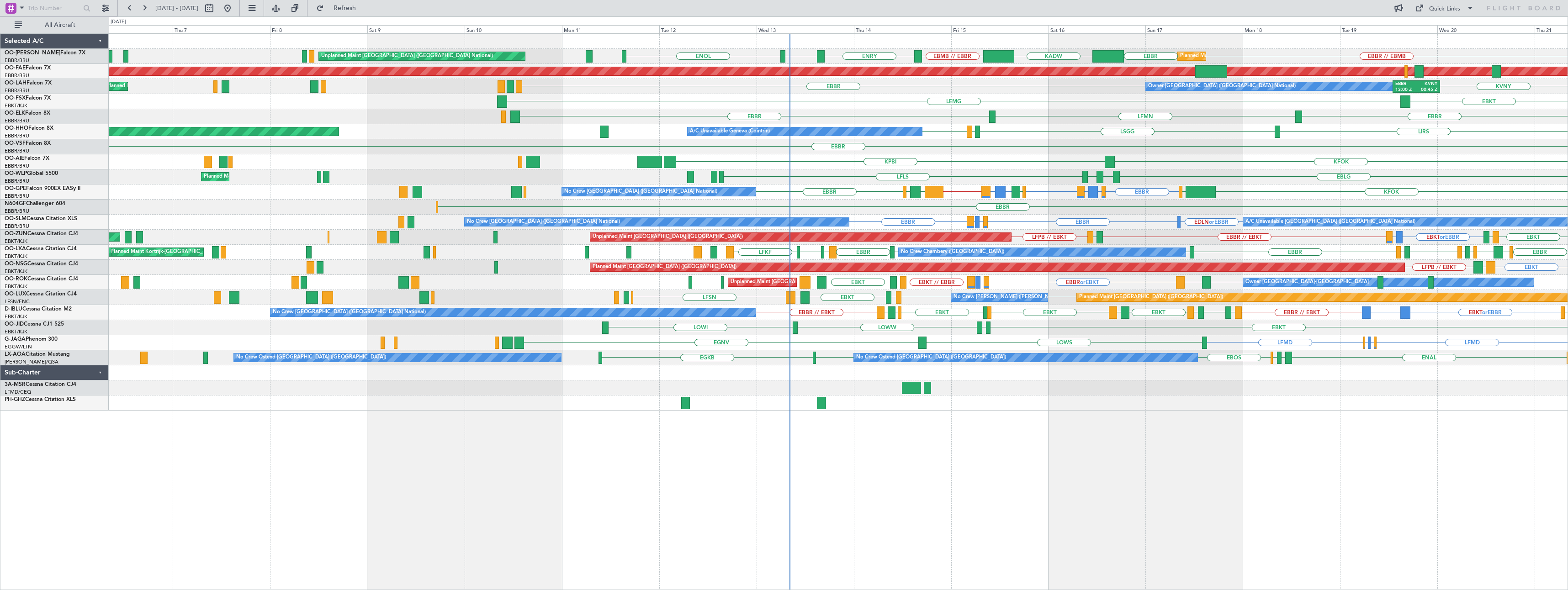
click at [900, 459] on div "Planned Maint Brussels (Brussels National) EBMB // EBBR ENRY ENEV ENOL EBBR // …" at bounding box center [838, 311] width 1459 height 557
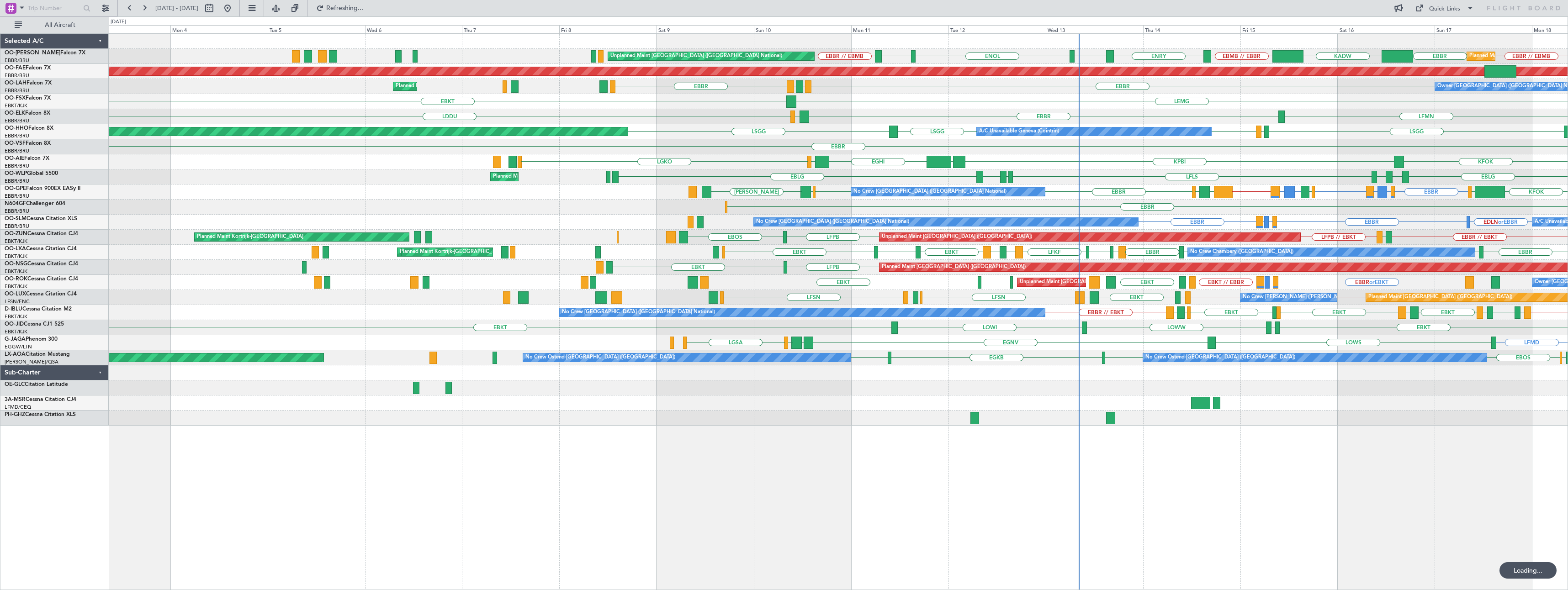
click at [600, 492] on div "Planned Maint Brussels (Brussels National) Unplanned Maint Brussels (Brussels N…" at bounding box center [838, 311] width 1459 height 557
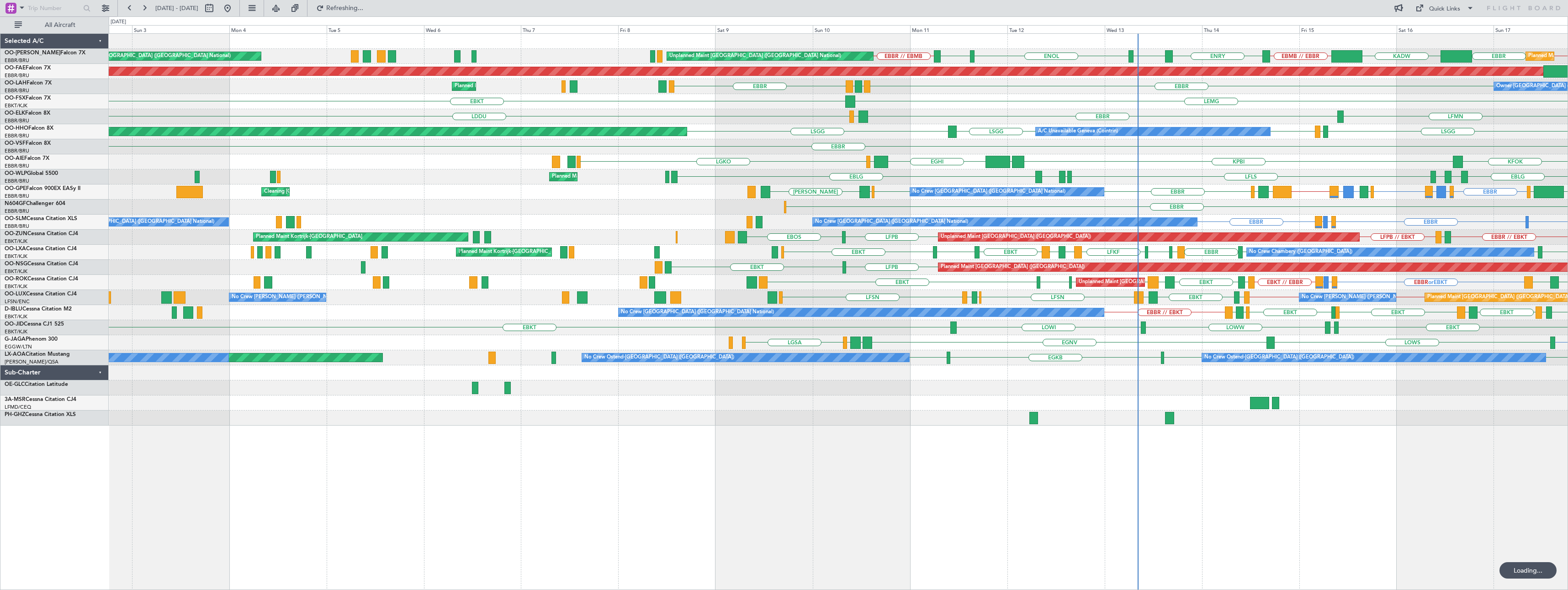
click at [317, 511] on div "EBMB // EBBR ENRY ENEV ENOL ENRY EBBR // EBMB EBBR // EBMB EBBR KADW Unplanned …" at bounding box center [838, 311] width 1459 height 557
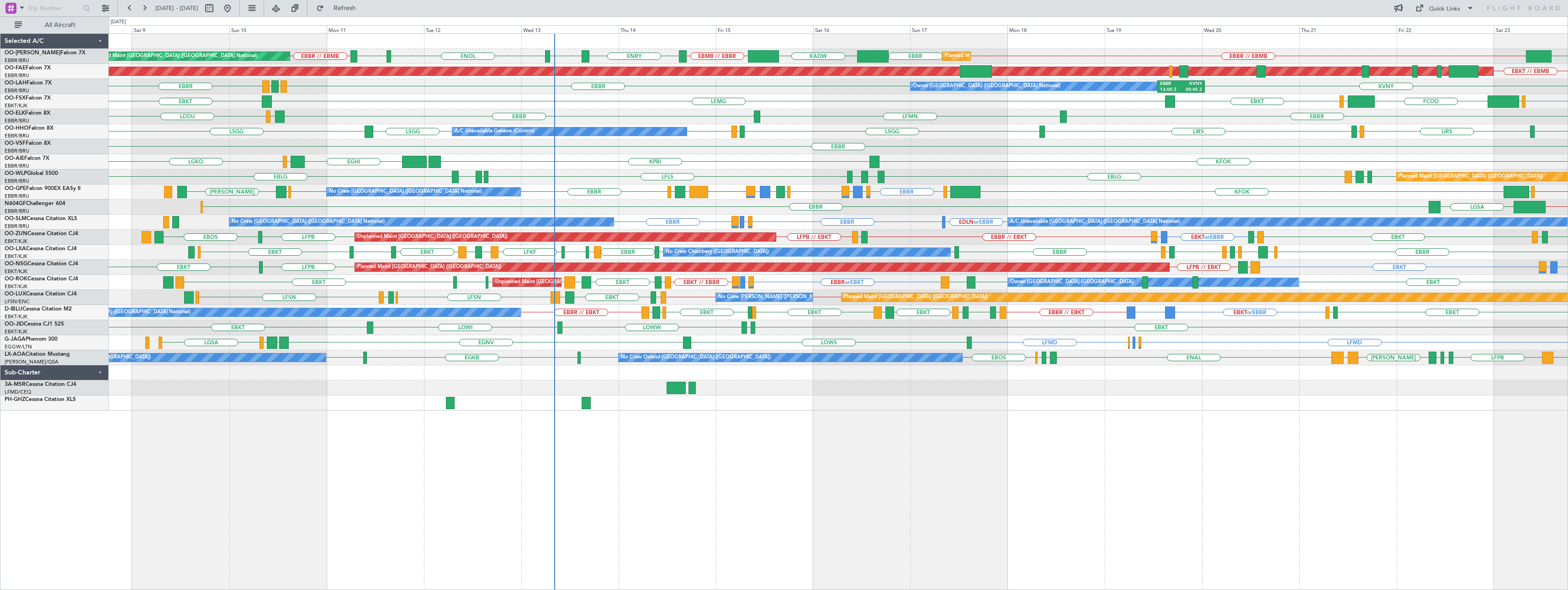
click at [999, 510] on div "EBMB // EBBR ENRY ENEV ENOL ENRY EBBR // EBMB EBBR // EBMB EBBR KADW DBBB Unpla…" at bounding box center [838, 311] width 1459 height 557
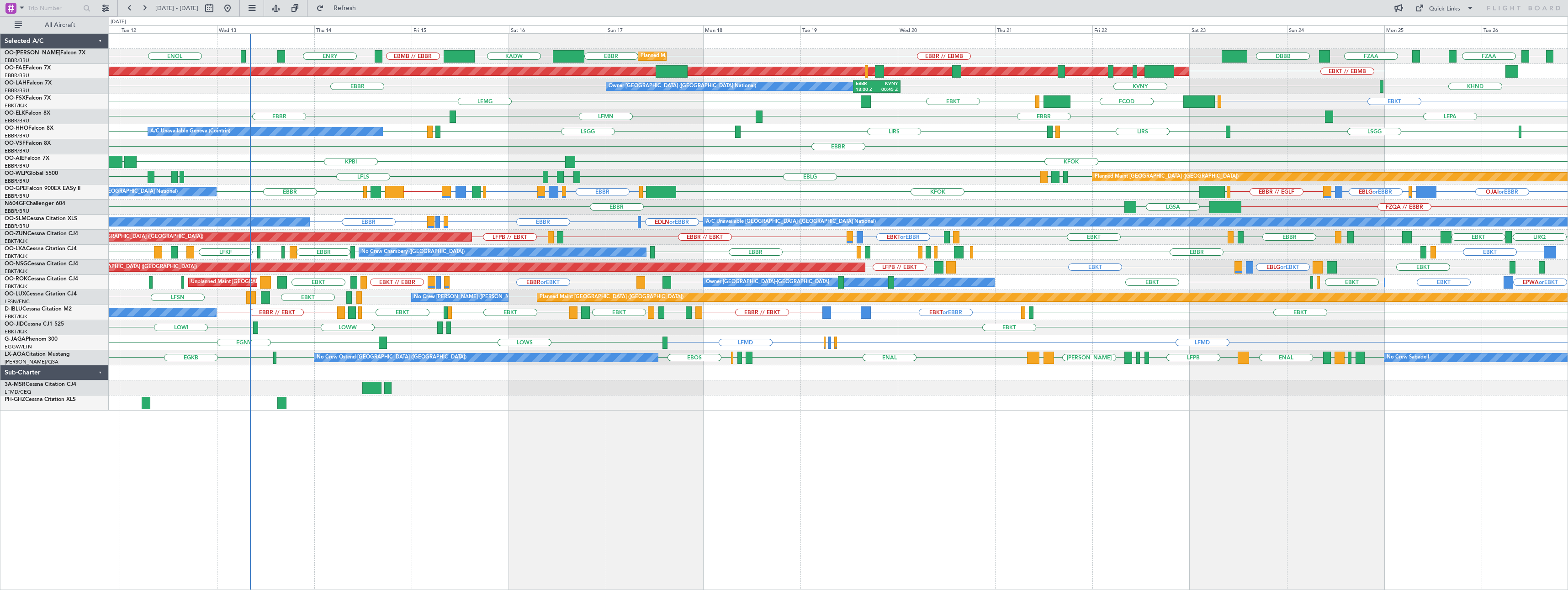
click at [858, 471] on div "EBMB // EBBR ENRY ENEV ENOL FZOA FZAA FZIC FZAA EBBR // EBMB EBBR KADW DBBB Pla…" at bounding box center [838, 311] width 1459 height 557
